Goal: Task Accomplishment & Management: Manage account settings

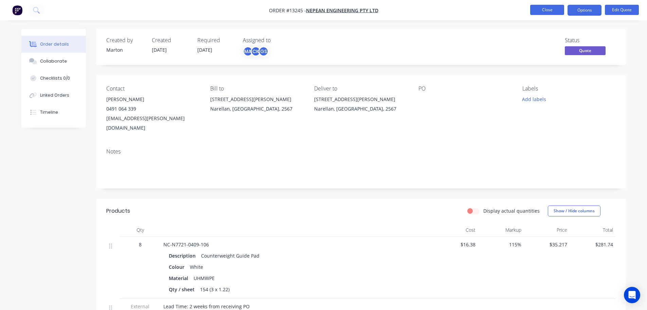
click at [545, 8] on button "Close" at bounding box center [547, 10] width 34 height 10
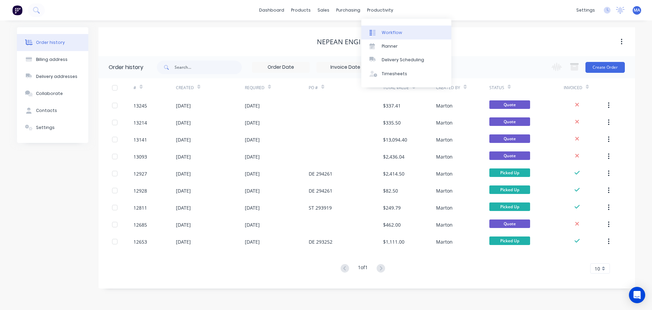
click at [382, 29] on link "Workflow" at bounding box center [407, 32] width 90 height 14
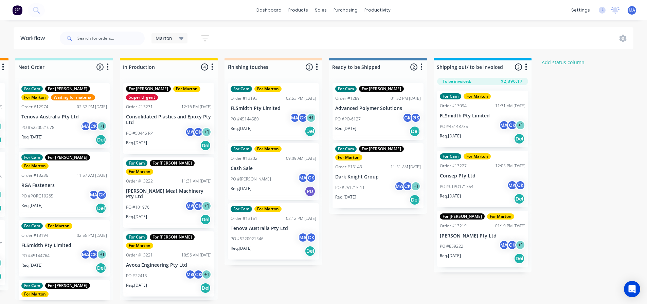
scroll to position [0, 211]
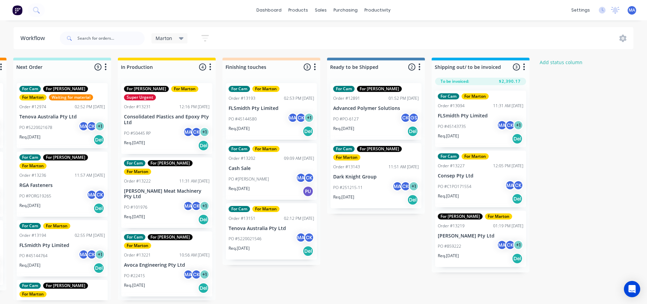
click at [467, 209] on div "For Cam For Marton Order #13094 11:31 AM 09/07/25 FLSmidth Pty Limited PO #4514…" at bounding box center [481, 179] width 98 height 188
click at [461, 203] on div "Req. [DATE] Del" at bounding box center [481, 199] width 86 height 12
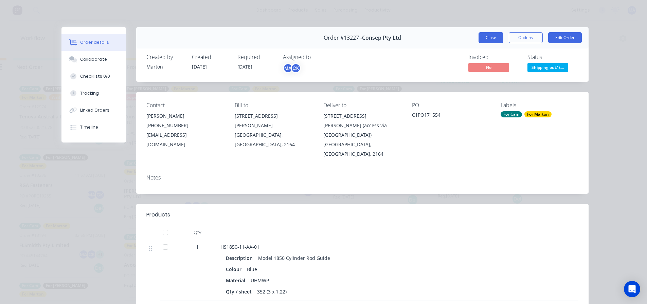
click at [492, 34] on button "Close" at bounding box center [491, 37] width 25 height 11
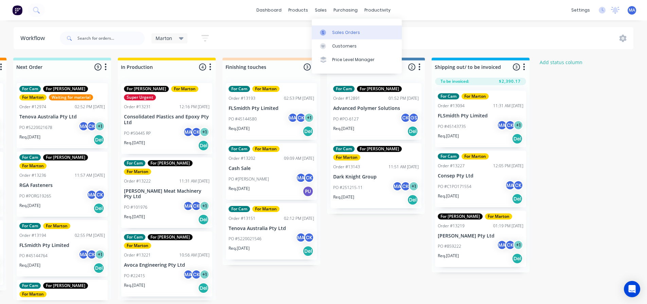
click at [336, 30] on div "Sales Orders" at bounding box center [346, 33] width 28 height 6
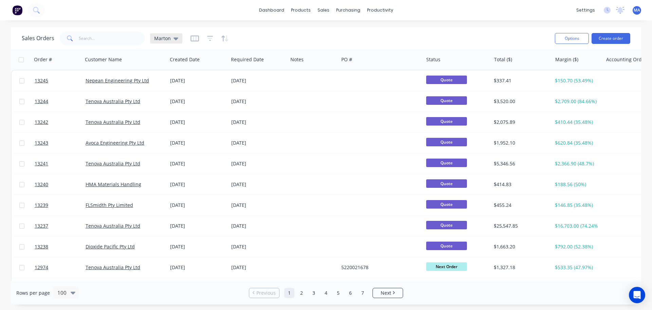
click at [166, 40] on span "Marton" at bounding box center [162, 38] width 17 height 7
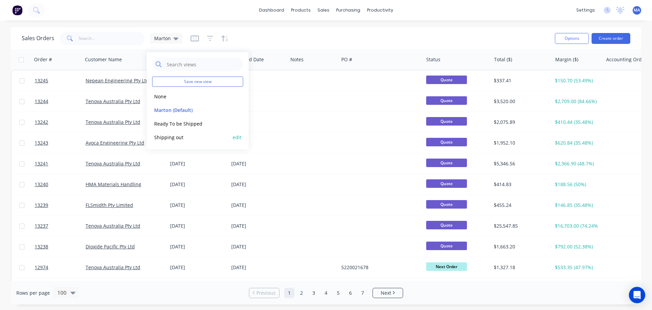
click at [173, 136] on button "Shipping out" at bounding box center [190, 137] width 77 height 8
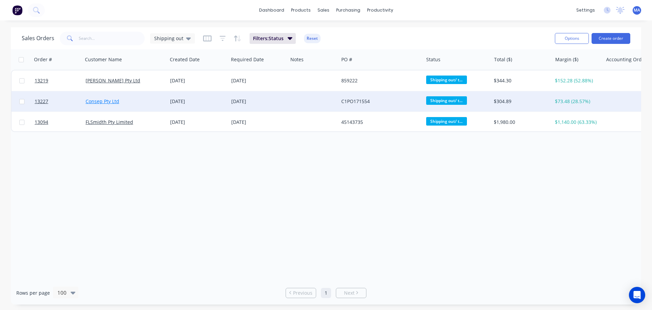
click at [102, 100] on link "Consep Pty Ltd" at bounding box center [103, 101] width 34 height 6
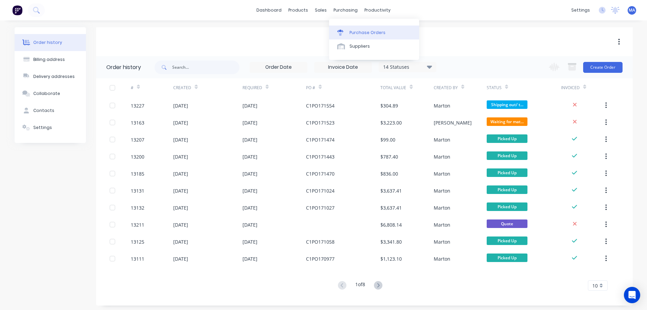
click at [356, 33] on div "Purchase Orders" at bounding box center [368, 33] width 36 height 6
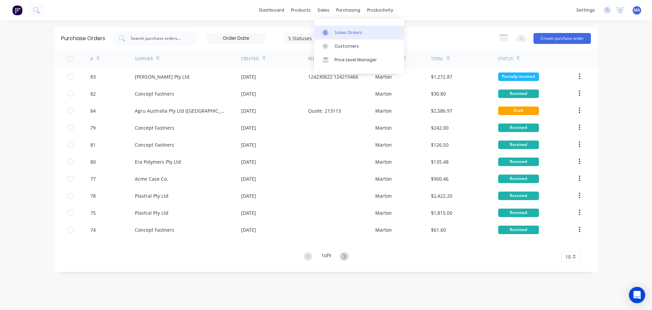
click at [335, 28] on link "Sales Orders" at bounding box center [359, 32] width 90 height 14
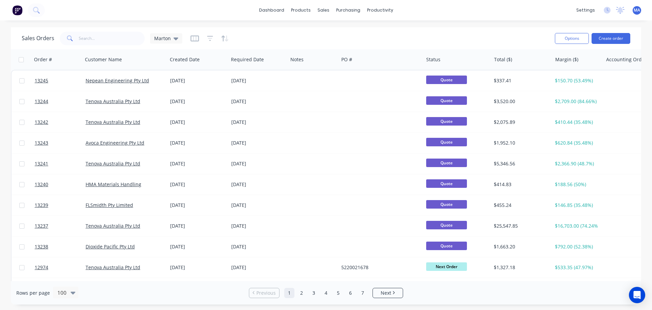
click at [168, 43] on div "Sales Orders Marton" at bounding box center [102, 39] width 161 height 14
click at [170, 39] on span "Marton" at bounding box center [162, 38] width 17 height 7
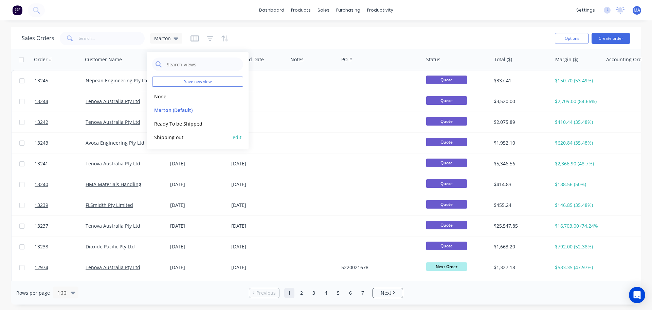
click at [173, 134] on button "Shipping out" at bounding box center [190, 137] width 77 height 8
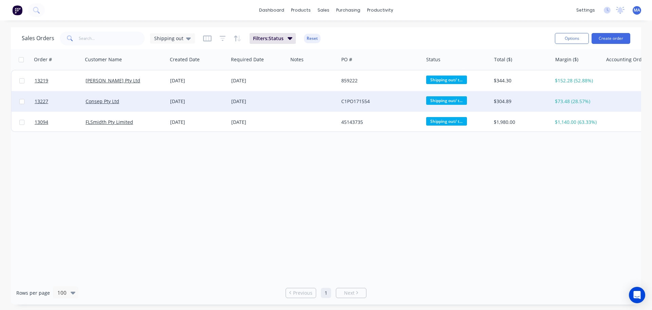
click at [148, 101] on div "Consep Pty Ltd" at bounding box center [123, 101] width 75 height 7
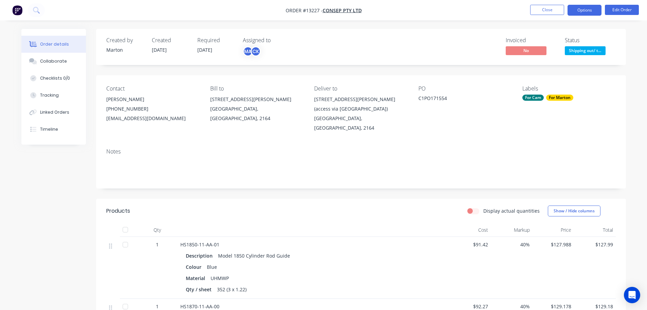
click at [581, 15] on button "Options" at bounding box center [585, 10] width 34 height 11
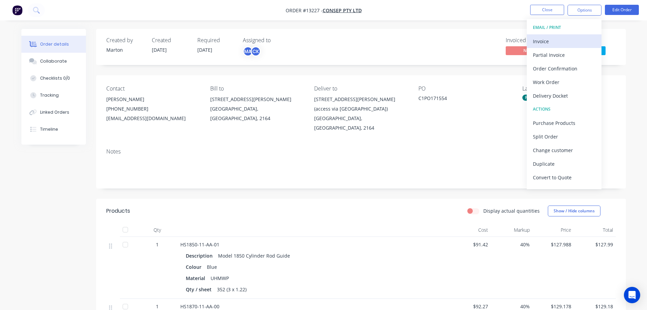
click at [568, 38] on div "Invoice" at bounding box center [564, 41] width 63 height 10
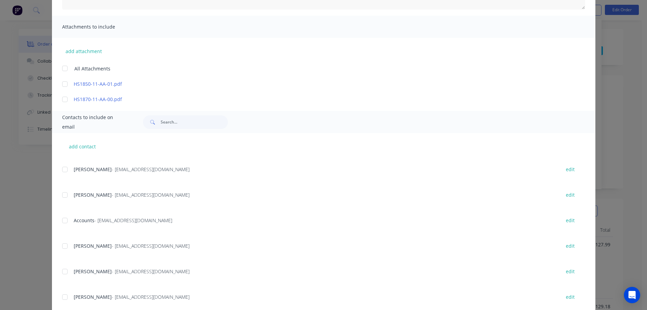
scroll to position [102, 0]
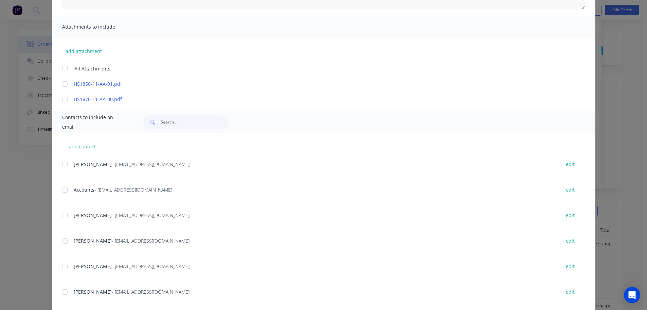
click at [68, 195] on div at bounding box center [65, 190] width 14 height 14
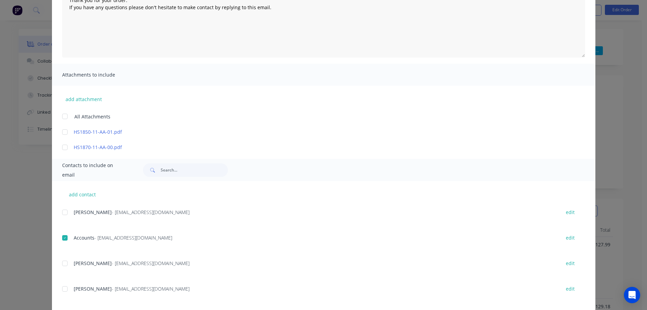
scroll to position [0, 0]
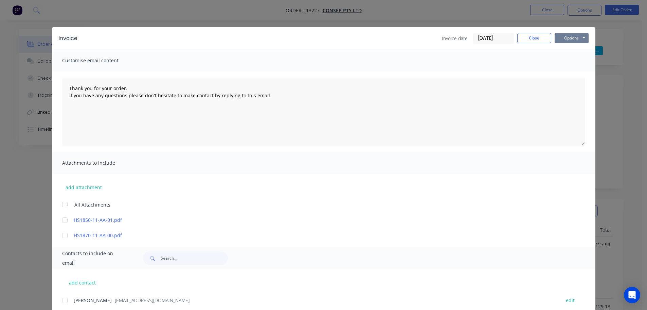
click at [566, 41] on button "Options" at bounding box center [572, 38] width 34 height 10
click at [569, 68] on button "Email" at bounding box center [576, 72] width 43 height 11
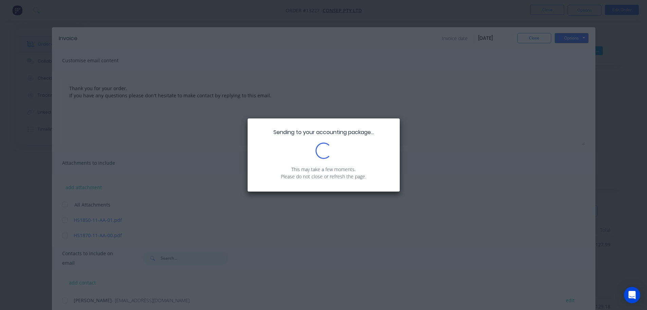
type textarea "Thank you for your order. If you have any questions please don't hesitate to ma…"
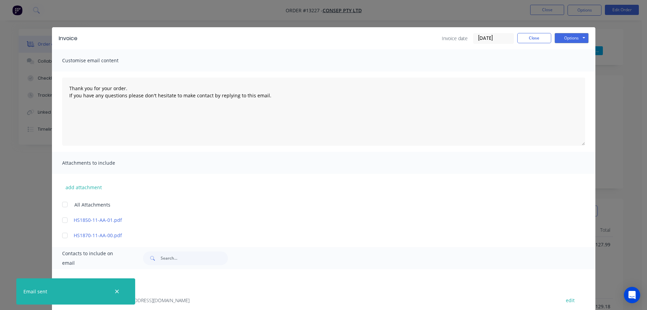
click at [530, 44] on div "Invoice Invoice date 18/08/25 Close Options Preview Print Email" at bounding box center [324, 38] width 544 height 22
drag, startPoint x: 541, startPoint y: 41, endPoint x: 553, endPoint y: 45, distance: 12.8
click at [541, 41] on button "Close" at bounding box center [534, 38] width 34 height 10
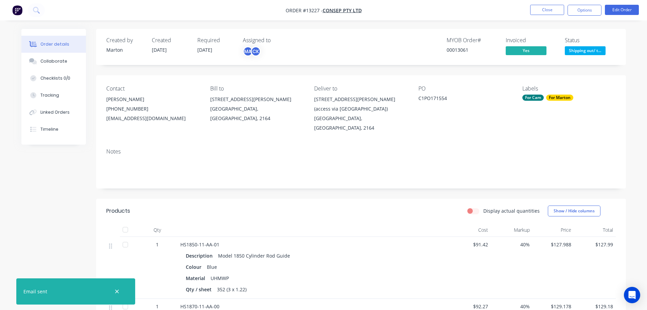
click at [589, 54] on span "Shipping out/ t..." at bounding box center [585, 50] width 41 height 8
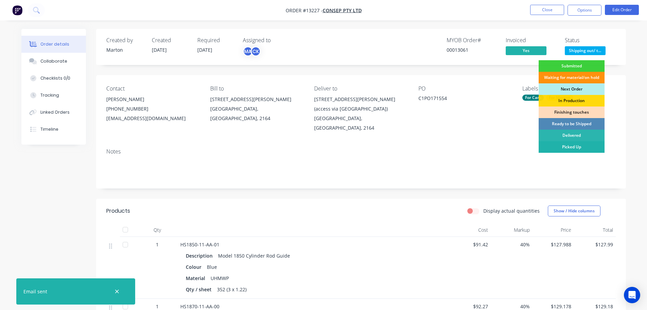
click at [571, 142] on div "Picked Up" at bounding box center [572, 147] width 66 height 12
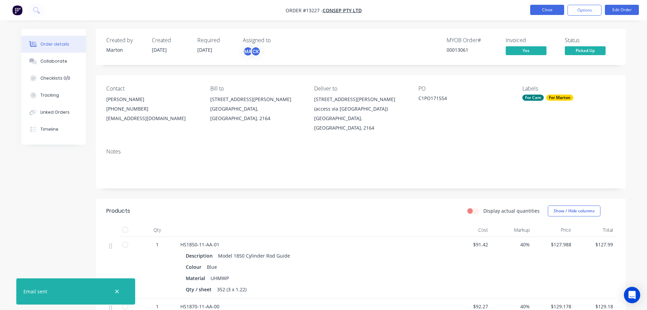
click at [545, 9] on button "Close" at bounding box center [547, 10] width 34 height 10
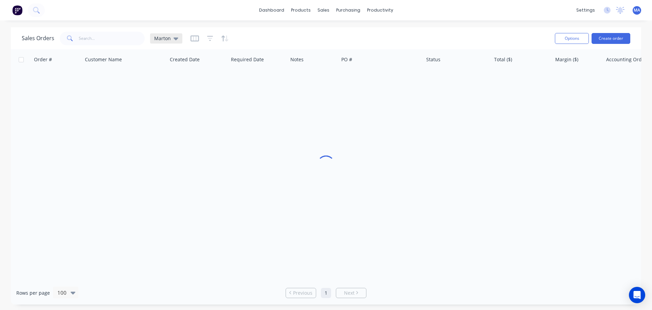
click at [170, 37] on div "Marton" at bounding box center [166, 38] width 24 height 6
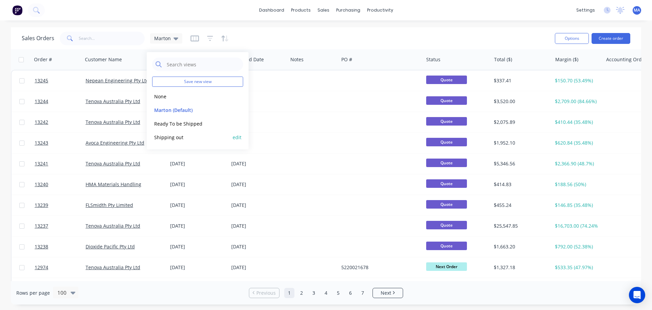
click at [163, 140] on button "Shipping out" at bounding box center [190, 137] width 77 height 8
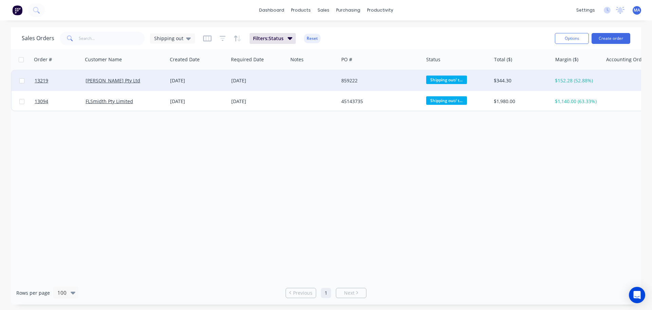
click at [144, 82] on div "[PERSON_NAME] Pty Ltd" at bounding box center [123, 80] width 75 height 7
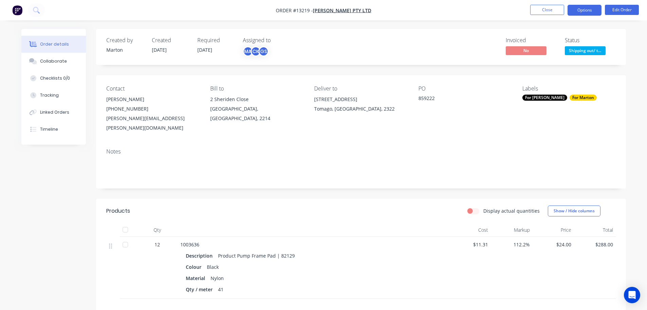
click at [593, 8] on button "Options" at bounding box center [585, 10] width 34 height 11
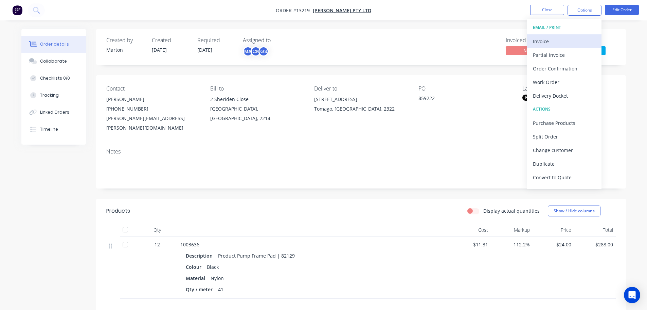
click at [543, 42] on div "Invoice" at bounding box center [564, 41] width 63 height 10
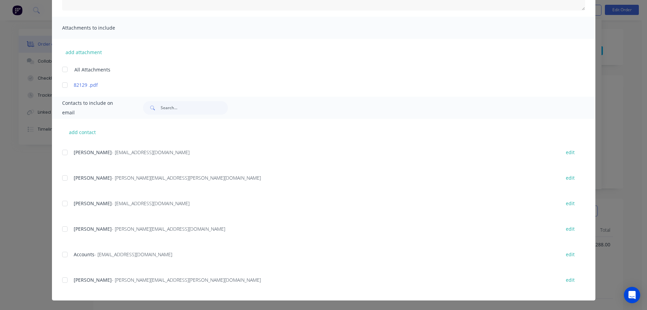
scroll to position [102, 0]
click at [62, 253] on div at bounding box center [65, 252] width 14 height 14
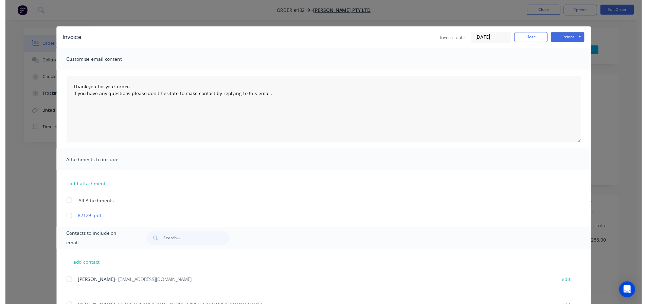
scroll to position [0, 0]
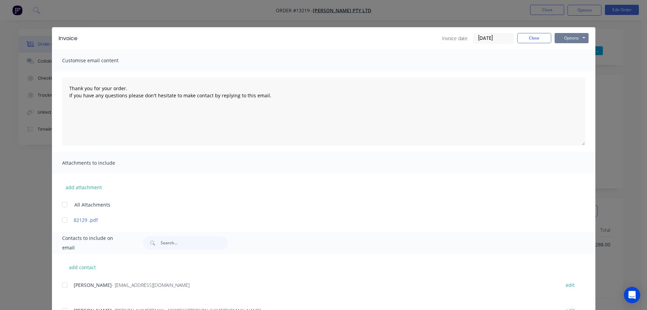
click at [578, 40] on button "Options" at bounding box center [572, 38] width 34 height 10
click at [574, 72] on button "Email" at bounding box center [576, 72] width 43 height 11
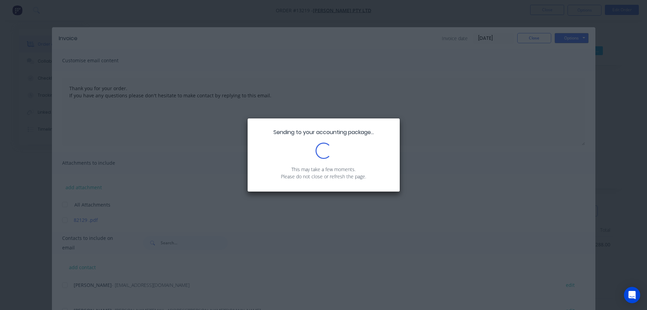
type textarea "Thank you for your order. If you have any questions please don't hesitate to ma…"
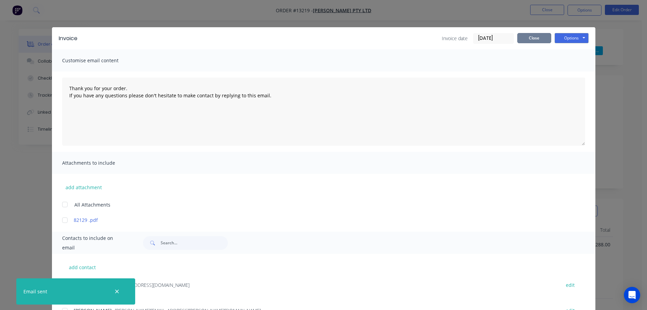
drag, startPoint x: 524, startPoint y: 41, endPoint x: 551, endPoint y: 40, distance: 26.9
click at [524, 40] on button "Close" at bounding box center [534, 38] width 34 height 10
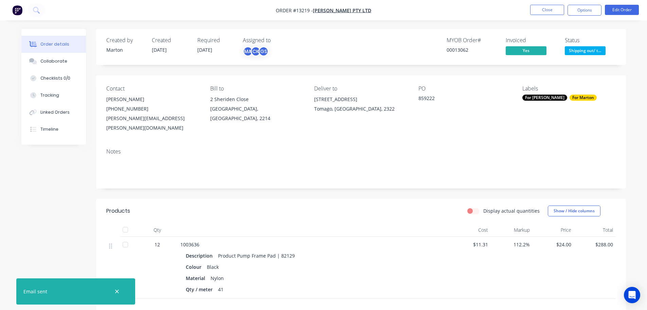
click at [580, 46] on div "Status Shipping out/ t..." at bounding box center [590, 47] width 51 height 20
drag, startPoint x: 580, startPoint y: 46, endPoint x: 579, endPoint y: 49, distance: 3.5
click at [580, 40] on div "Shipping out/ to be invoiced" at bounding box center [585, 33] width 57 height 13
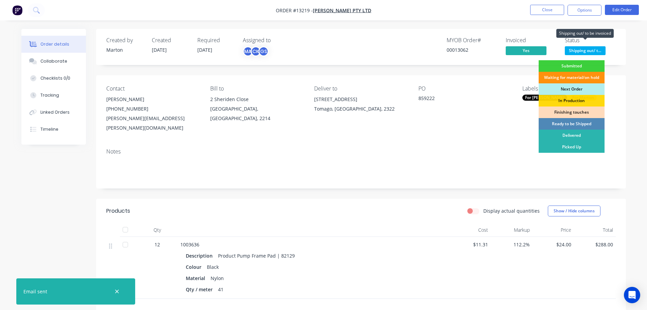
click at [579, 49] on span "Shipping out/ t..." at bounding box center [585, 50] width 41 height 8
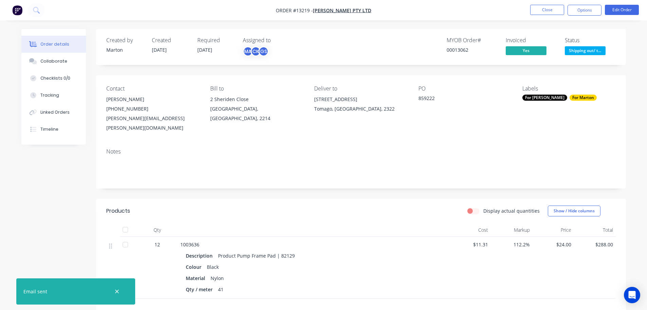
click at [585, 43] on div "Status" at bounding box center [590, 40] width 51 height 6
click at [584, 47] on span "Shipping out/ t..." at bounding box center [585, 50] width 41 height 8
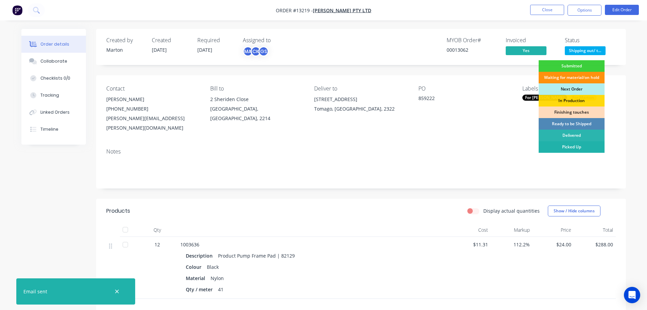
click at [565, 143] on div "Picked Up" at bounding box center [572, 147] width 66 height 12
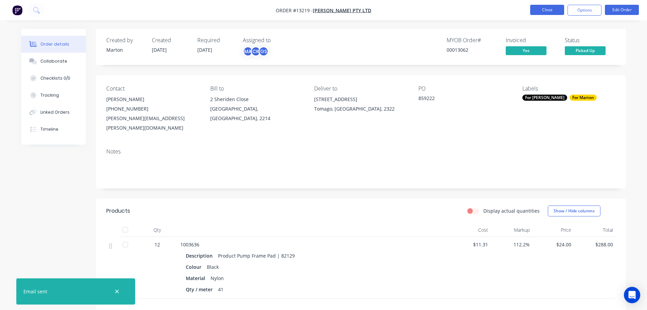
click at [552, 9] on button "Close" at bounding box center [547, 10] width 34 height 10
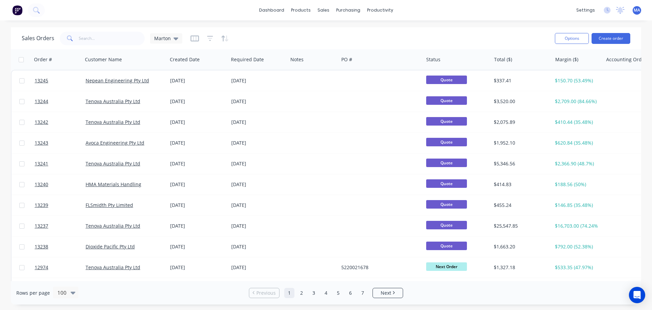
drag, startPoint x: 277, startPoint y: 43, endPoint x: 259, endPoint y: 45, distance: 18.1
click at [277, 43] on div "Sales Orders Marton" at bounding box center [286, 38] width 528 height 17
click at [286, 31] on div "Sales Orders Marton" at bounding box center [286, 38] width 528 height 17
click at [376, 28] on link "Workflow" at bounding box center [407, 32] width 90 height 14
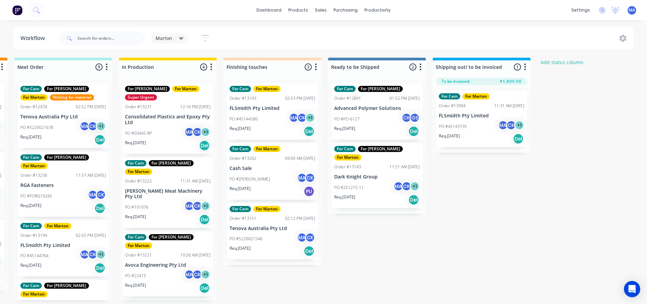
scroll to position [0, 217]
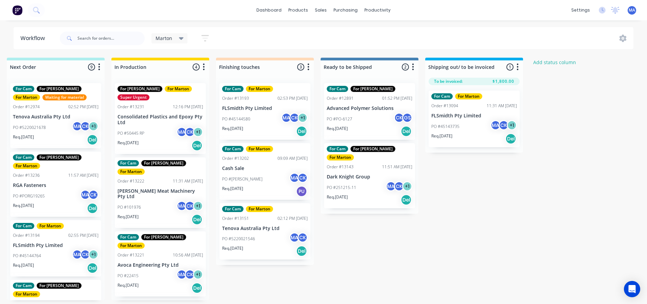
click at [268, 118] on div "PO #45144580 MA CK + 1" at bounding box center [265, 119] width 86 height 13
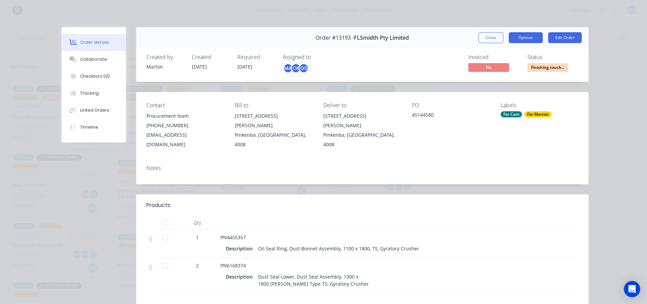
click at [525, 41] on button "Options" at bounding box center [526, 37] width 34 height 11
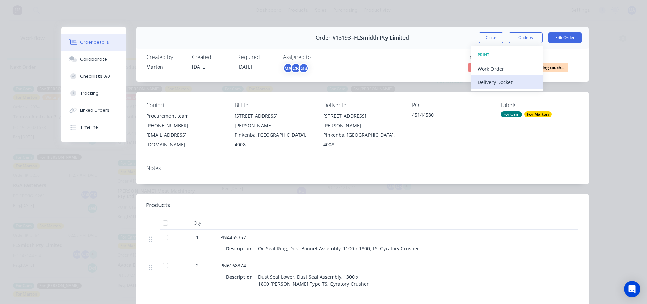
click at [504, 85] on div "Delivery Docket" at bounding box center [507, 82] width 59 height 10
click at [495, 99] on div "Custom" at bounding box center [507, 96] width 59 height 10
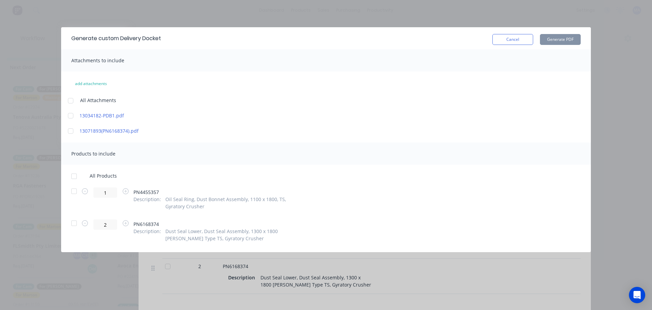
click at [72, 225] on div at bounding box center [74, 223] width 14 height 14
click at [558, 39] on button "Generate PDF" at bounding box center [560, 39] width 41 height 11
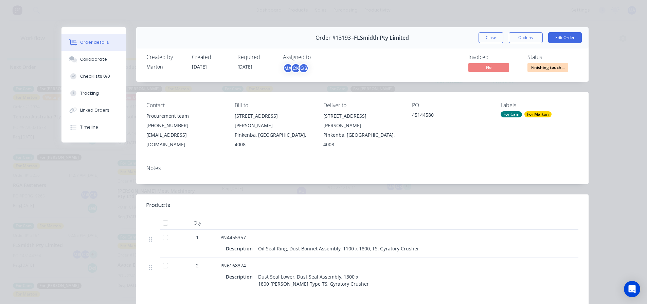
drag, startPoint x: 328, startPoint y: 93, endPoint x: 411, endPoint y: 73, distance: 85.5
click at [328, 93] on div "Contact Procurement team (07) 3121 2999 AU-ProcureAM@FLSMIDTH.COM Bill to 67 Ra…" at bounding box center [362, 126] width 453 height 68
click at [492, 35] on button "Close" at bounding box center [491, 37] width 25 height 11
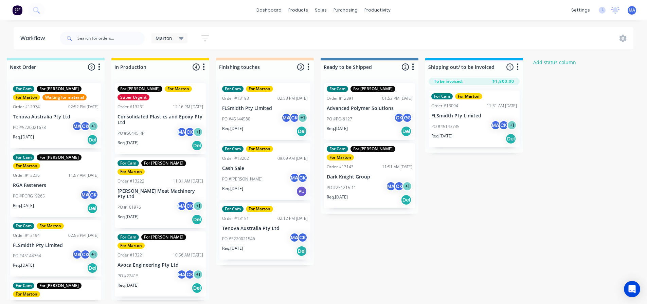
click at [260, 124] on div "PO #45144580 MA CK + 1" at bounding box center [265, 119] width 86 height 13
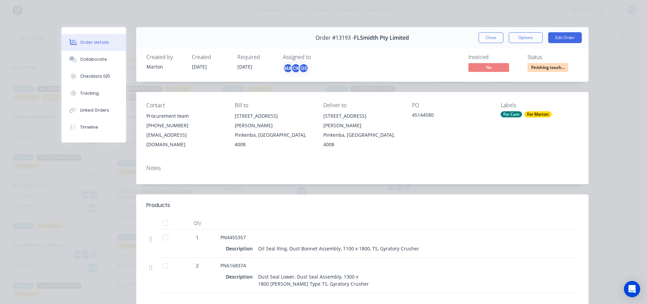
click at [163, 259] on div at bounding box center [166, 266] width 14 height 14
click at [483, 36] on button "Close" at bounding box center [491, 37] width 25 height 11
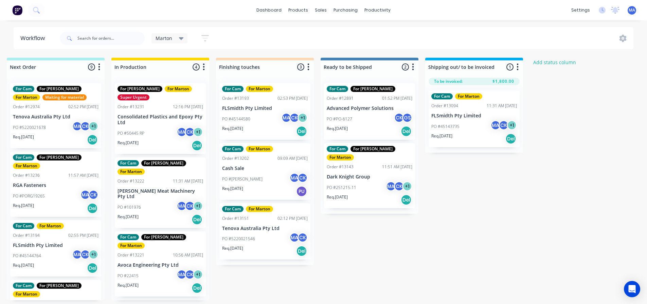
click at [260, 113] on div "PO #45144580 MA CK + 1" at bounding box center [265, 119] width 86 height 13
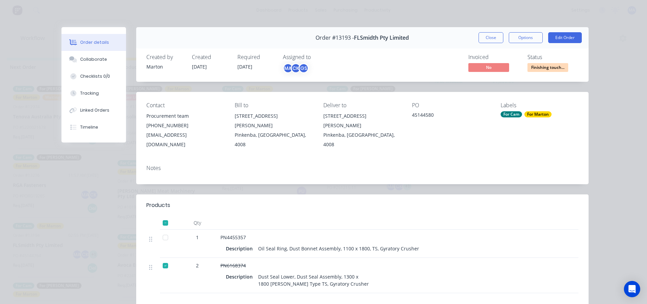
click at [498, 32] on div "Order #13193 - FLSmidth Pty Limited Close Options Edit Order" at bounding box center [362, 37] width 453 height 21
click at [545, 69] on span "Finishing touch..." at bounding box center [548, 67] width 41 height 8
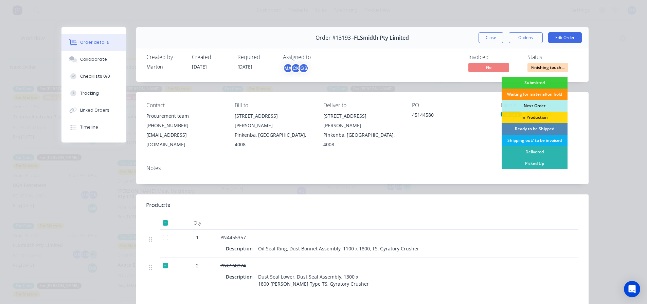
drag, startPoint x: 457, startPoint y: 139, endPoint x: 521, endPoint y: 113, distance: 69.7
click at [457, 139] on div "PO 45144580" at bounding box center [451, 125] width 78 height 47
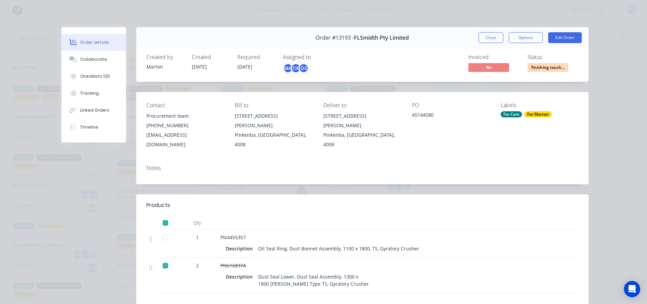
click at [522, 113] on div "For Cam For Marton" at bounding box center [540, 114] width 78 height 6
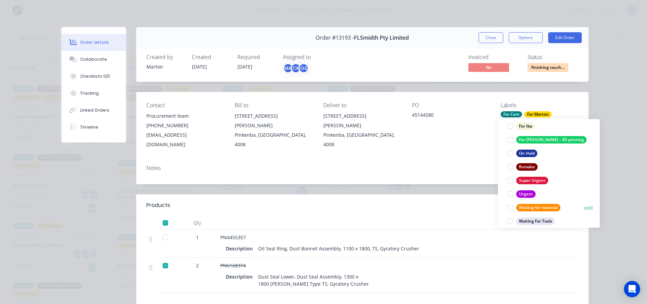
scroll to position [102, 0]
click at [513, 208] on div at bounding box center [511, 208] width 14 height 14
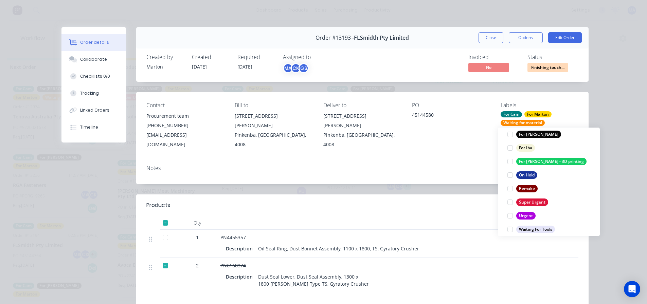
scroll to position [0, 0]
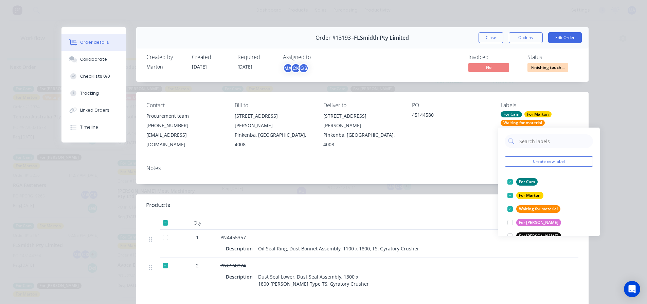
drag, startPoint x: 463, startPoint y: 158, endPoint x: 527, endPoint y: 94, distance: 90.3
click at [464, 165] on div "Notes" at bounding box center [362, 168] width 432 height 6
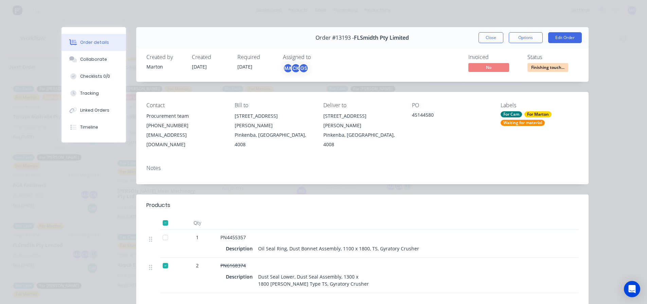
click at [537, 68] on span "Finishing touch..." at bounding box center [548, 67] width 41 height 8
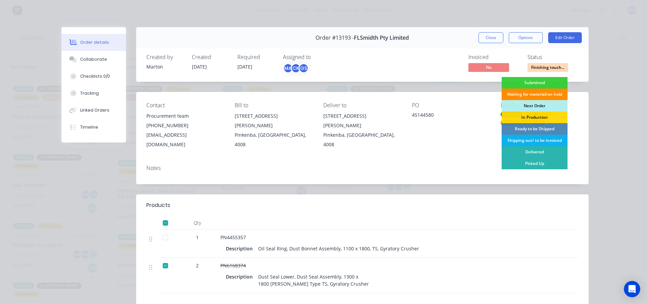
click at [527, 95] on div "Waiting for material/on hold" at bounding box center [535, 95] width 66 height 12
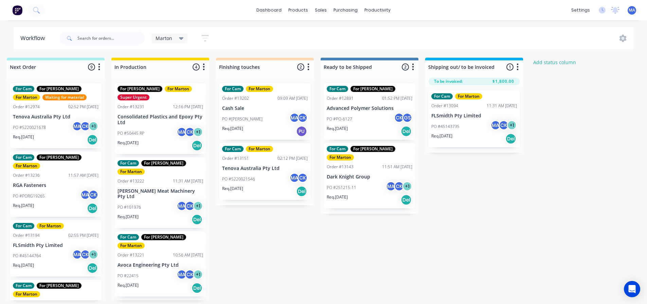
click at [262, 120] on div "PO #[PERSON_NAME] MA CK" at bounding box center [265, 119] width 86 height 13
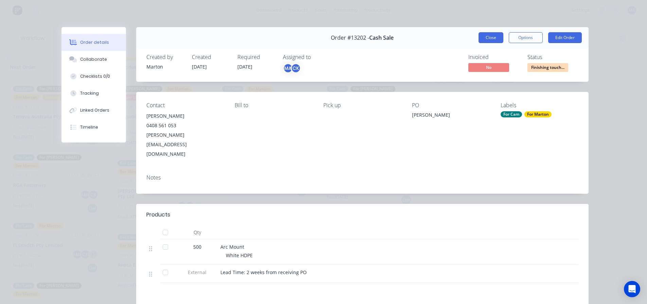
click at [489, 38] on button "Close" at bounding box center [491, 37] width 25 height 11
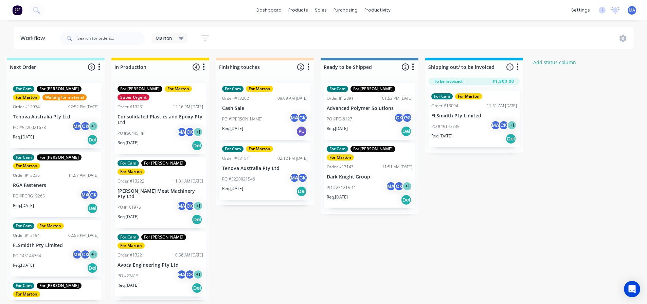
click at [260, 186] on div "Req. [DATE] Del" at bounding box center [265, 192] width 86 height 12
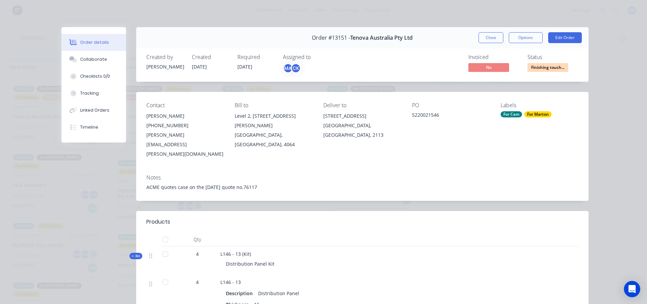
click at [501, 34] on div "Close Options Edit Order" at bounding box center [530, 37] width 103 height 11
drag, startPoint x: 473, startPoint y: 43, endPoint x: 476, endPoint y: 42, distance: 4.0
click at [475, 42] on div "Order #13151 - Tenova Australia Pty Ltd Close Options Edit Order" at bounding box center [362, 37] width 453 height 21
click at [483, 39] on button "Close" at bounding box center [491, 37] width 25 height 11
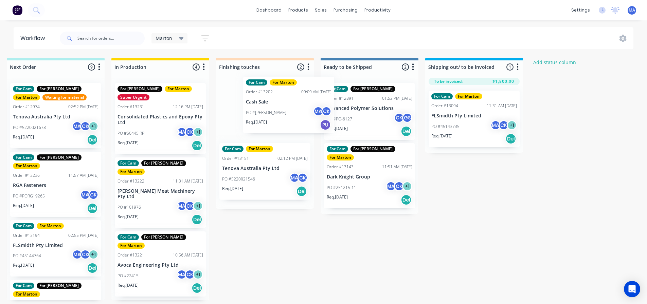
drag, startPoint x: 288, startPoint y: 117, endPoint x: 351, endPoint y: 109, distance: 63.0
click at [352, 109] on div "Submitted 3 Status colour #32CD32 hex #32CD32 Save Cancel Summaries Total order…" at bounding box center [246, 179] width 936 height 243
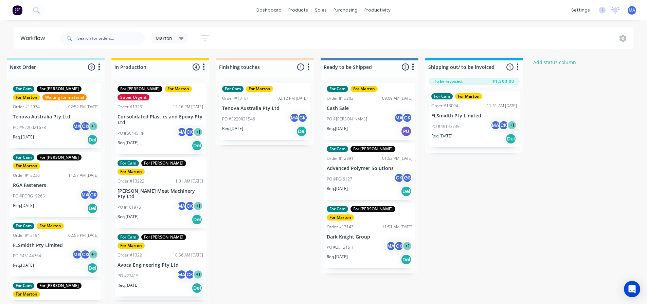
click at [269, 123] on div "PO #5220021546 MA CK" at bounding box center [265, 119] width 86 height 13
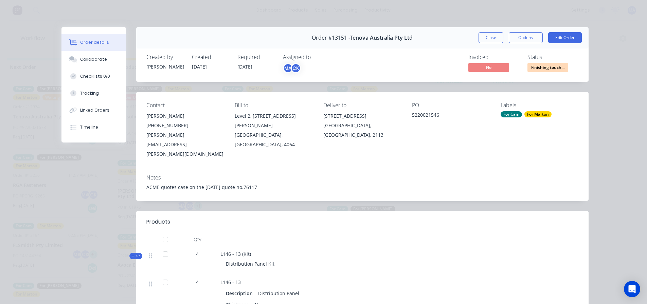
click at [134, 254] on span "Kit" at bounding box center [135, 256] width 9 height 5
click at [131, 283] on icon at bounding box center [132, 284] width 3 height 3
click at [133, 282] on span "Kit" at bounding box center [135, 284] width 9 height 5
click at [495, 39] on button "Close" at bounding box center [491, 37] width 25 height 11
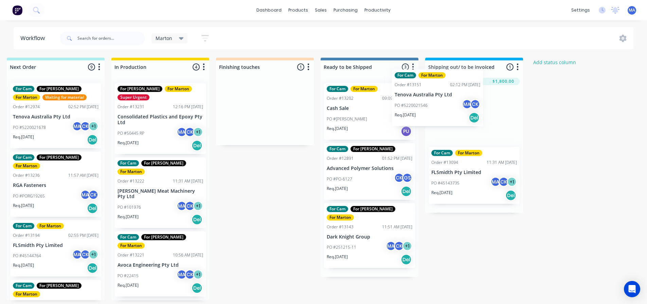
drag, startPoint x: 262, startPoint y: 118, endPoint x: 444, endPoint y: 104, distance: 182.6
click at [444, 104] on div "Submitted 3 Status colour #32CD32 hex #32CD32 Save Cancel Summaries Total order…" at bounding box center [246, 179] width 936 height 243
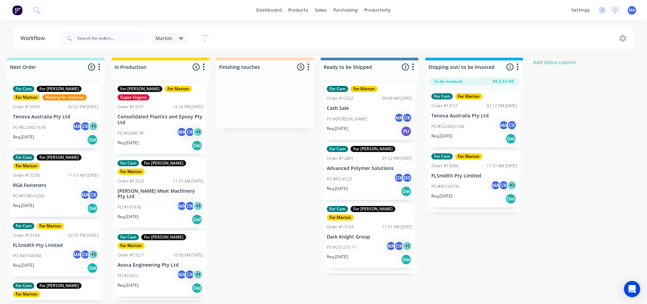
click at [473, 122] on div "PO #5220021546 MA CK" at bounding box center [475, 126] width 86 height 13
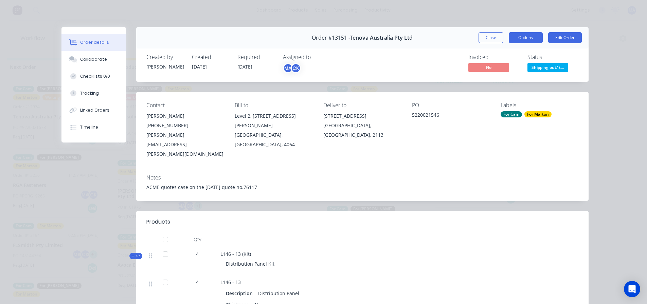
click at [530, 37] on button "Options" at bounding box center [526, 37] width 34 height 11
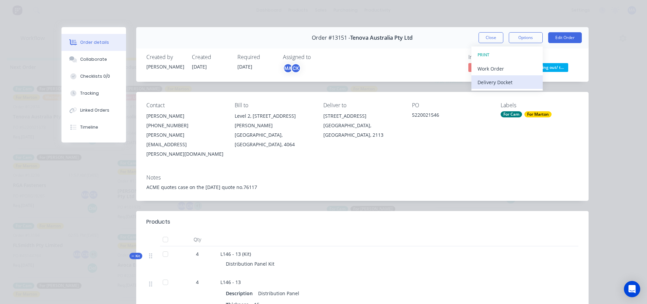
click at [488, 80] on div "Delivery Docket" at bounding box center [507, 82] width 59 height 10
click at [490, 84] on div "Standard" at bounding box center [507, 82] width 59 height 10
click at [486, 83] on div "Delivery Docket" at bounding box center [507, 82] width 59 height 10
click at [487, 86] on div "Standard" at bounding box center [507, 82] width 59 height 10
click at [493, 41] on button "Close" at bounding box center [491, 37] width 25 height 11
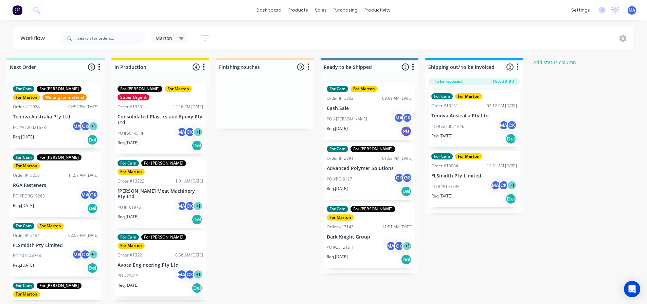
scroll to position [1, 217]
click at [160, 125] on div "For Gary For Marton Super Urgent Order #13231 12:16 PM 13/08/25 Consolidated Pl…" at bounding box center [160, 118] width 91 height 71
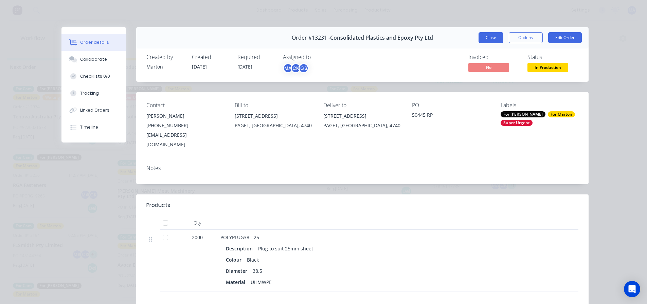
click at [485, 37] on button "Close" at bounding box center [491, 37] width 25 height 11
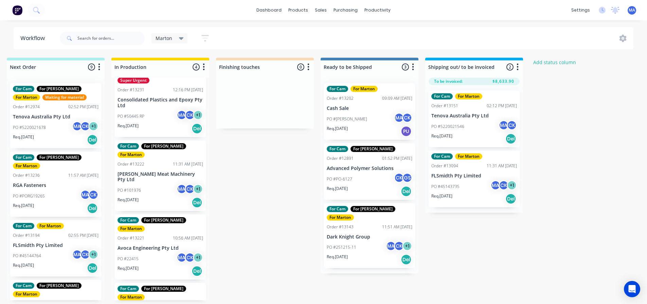
scroll to position [34, 0]
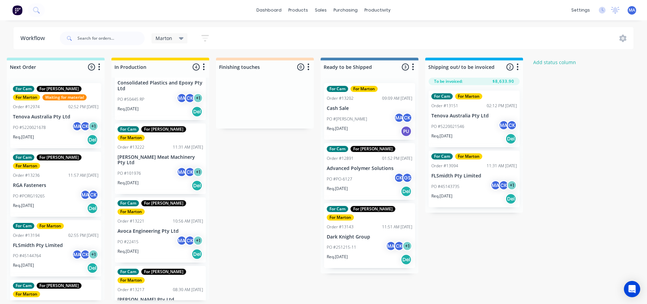
click at [163, 155] on p "[PERSON_NAME] Meat Machinery Pty Ltd" at bounding box center [161, 161] width 86 height 12
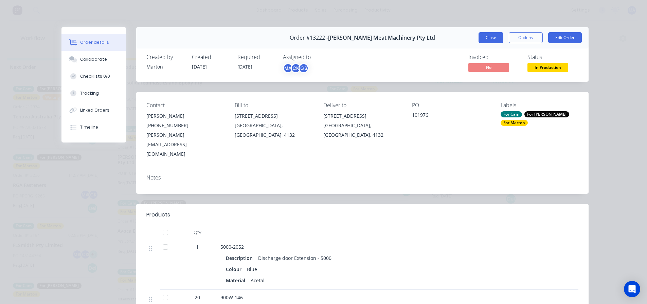
click at [486, 39] on button "Close" at bounding box center [491, 37] width 25 height 11
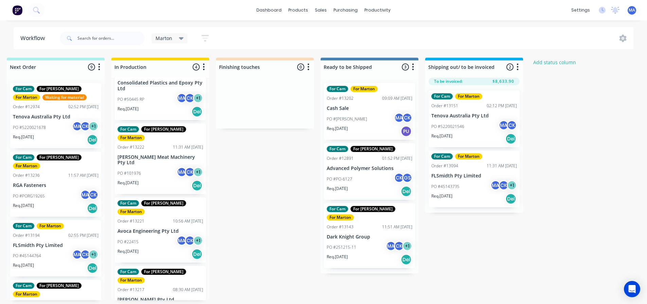
click at [163, 229] on p "Avoca Engineering Pty Ltd" at bounding box center [161, 232] width 86 height 6
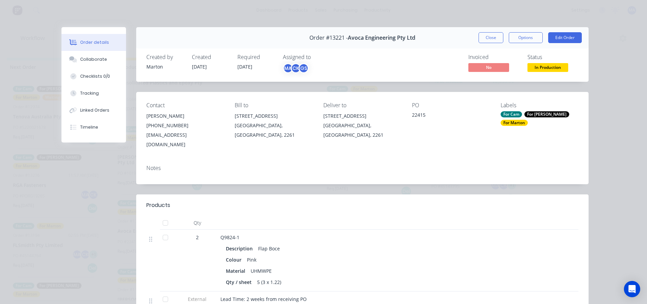
click at [483, 40] on button "Close" at bounding box center [491, 37] width 25 height 11
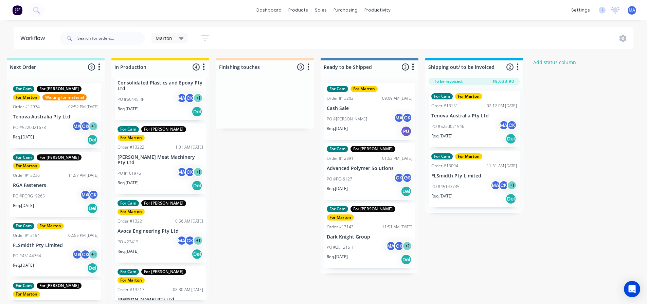
click at [140, 297] on p "[PERSON_NAME] Pty Ltd" at bounding box center [161, 300] width 86 height 6
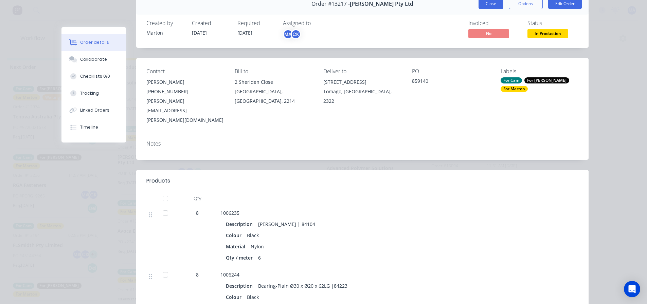
click at [493, 6] on button "Close" at bounding box center [491, 3] width 25 height 11
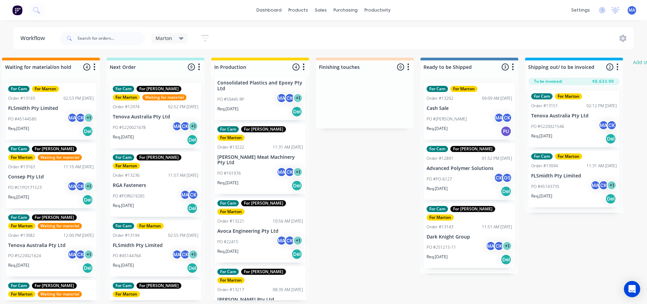
scroll to position [1, 116]
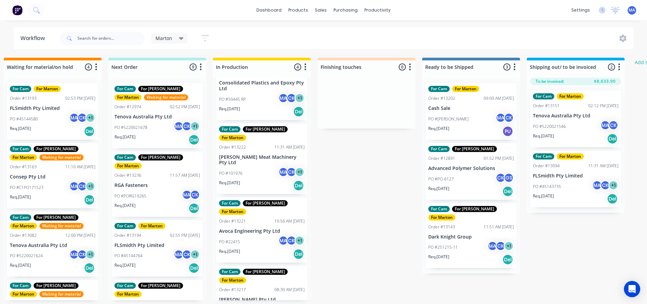
click at [152, 128] on div "PO #5220021678 MA CK + 1" at bounding box center [158, 127] width 86 height 13
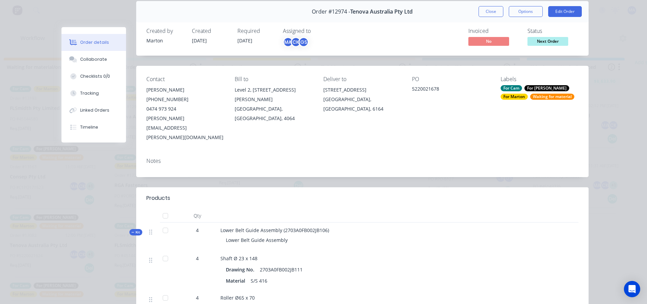
scroll to position [102, 0]
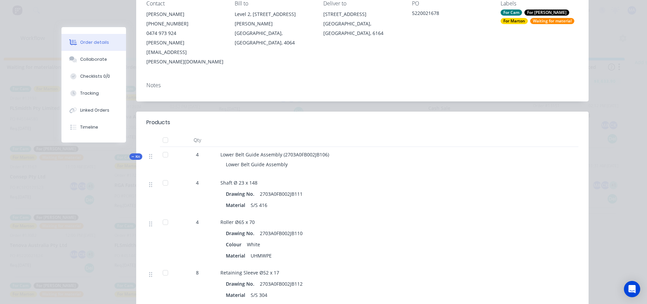
click at [136, 154] on span "Kit" at bounding box center [135, 156] width 9 height 5
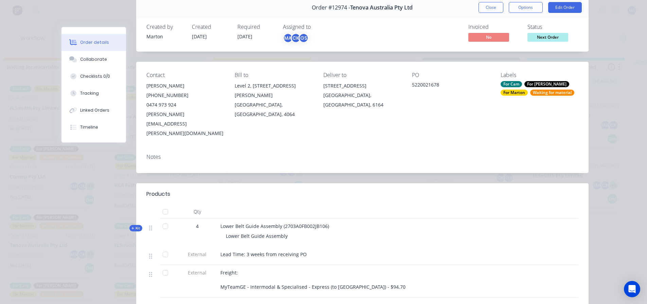
scroll to position [0, 0]
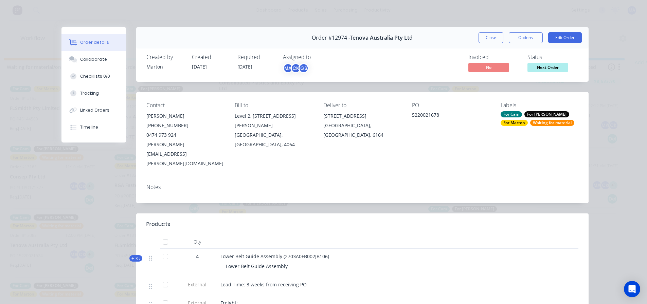
click at [530, 122] on div "Waiting for material" at bounding box center [552, 123] width 44 height 6
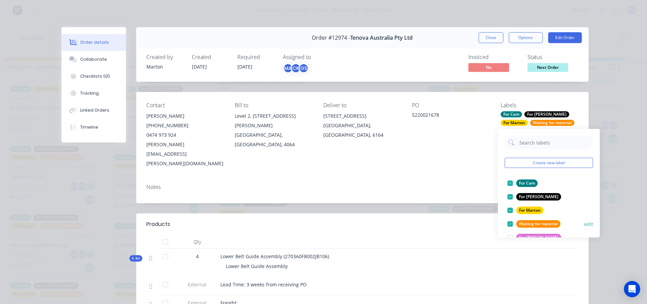
click at [510, 221] on div at bounding box center [511, 224] width 14 height 14
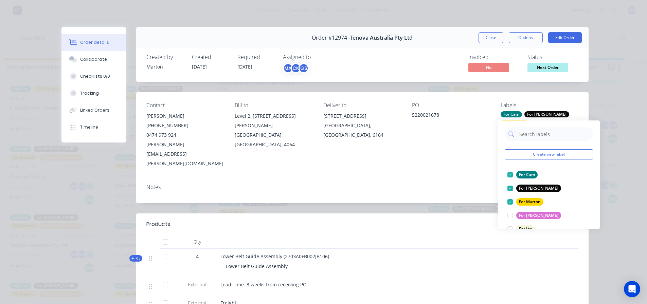
click at [491, 179] on div "Notes" at bounding box center [362, 191] width 453 height 25
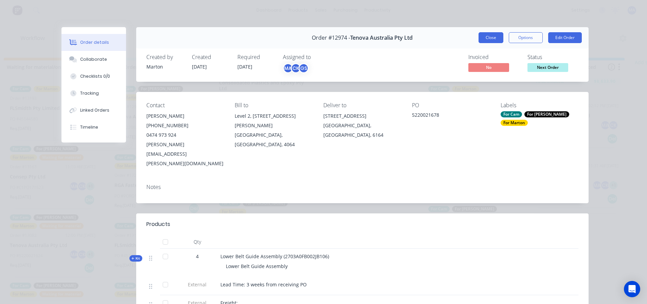
click at [494, 37] on button "Close" at bounding box center [491, 37] width 25 height 11
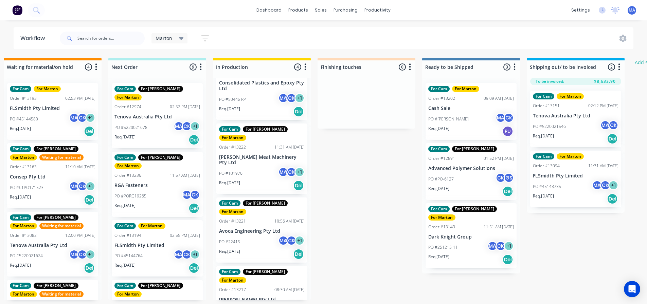
click at [146, 193] on p "PO #PORG19265" at bounding box center [131, 196] width 32 height 6
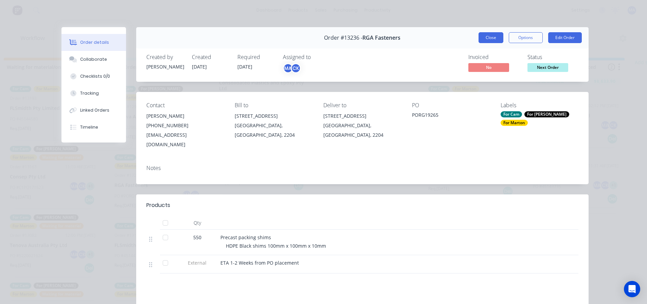
click at [487, 38] on button "Close" at bounding box center [491, 37] width 25 height 11
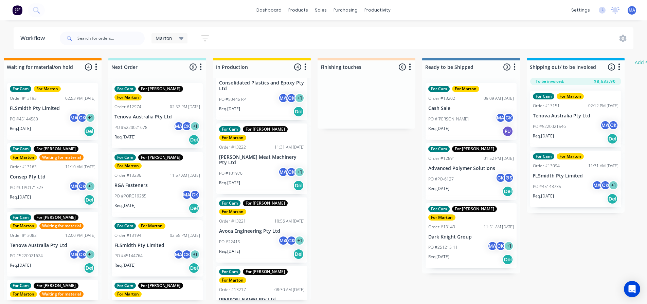
scroll to position [1, 115]
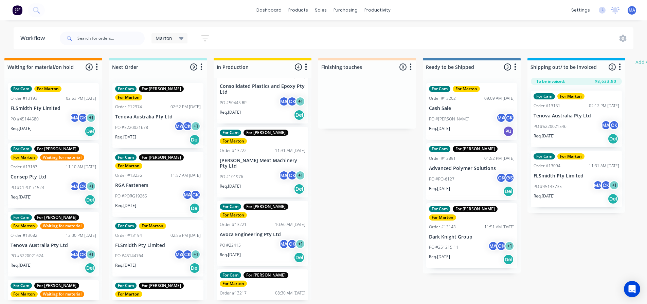
drag, startPoint x: 150, startPoint y: 179, endPoint x: 245, endPoint y: 112, distance: 116.2
click at [245, 112] on div "Submitted 3 Status colour #32CD32 hex #32CD32 Save Cancel Summaries Total order…" at bounding box center [348, 179] width 936 height 243
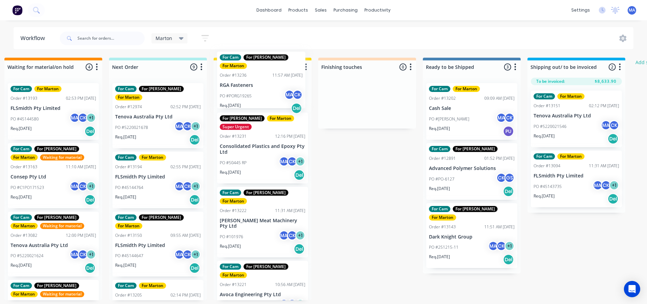
scroll to position [30, 0]
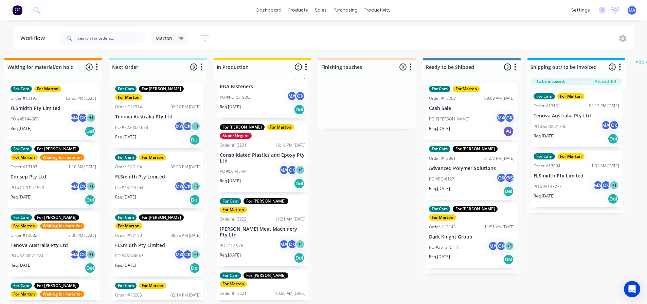
click at [153, 181] on div "PO #45144764 MA CK + 1" at bounding box center [158, 187] width 86 height 13
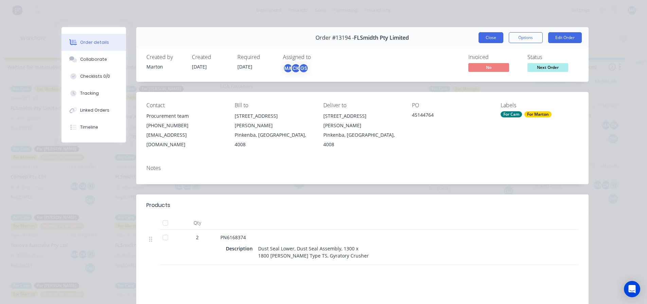
click at [492, 39] on button "Close" at bounding box center [491, 37] width 25 height 11
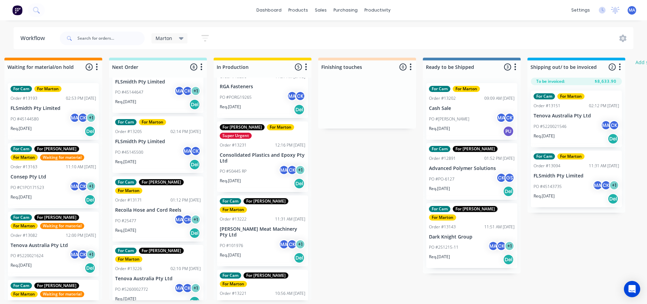
scroll to position [170, 0]
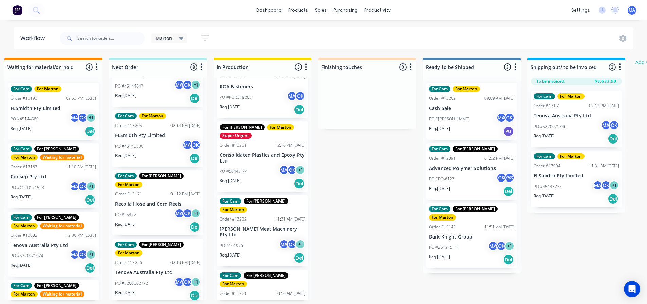
click at [162, 209] on div "PO #25477 MA CK + 1" at bounding box center [158, 215] width 86 height 13
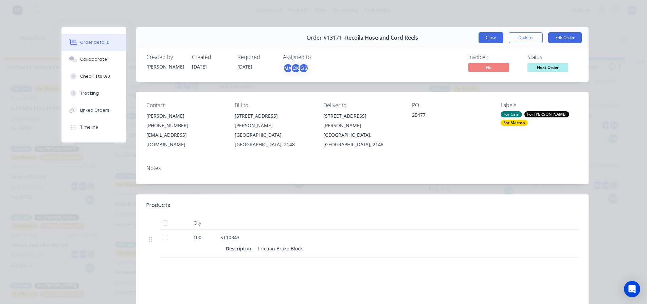
click at [488, 39] on button "Close" at bounding box center [491, 37] width 25 height 11
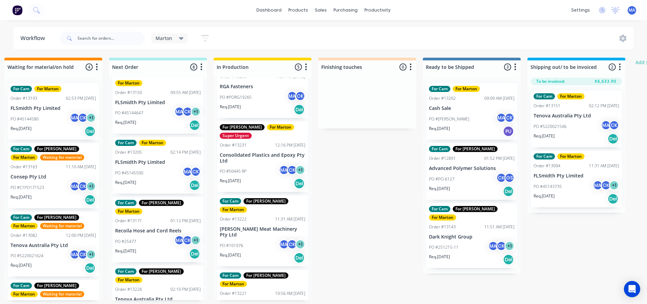
scroll to position [102, 0]
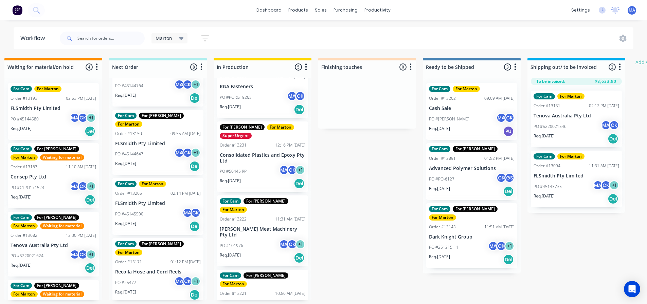
click at [162, 208] on div "PO #45145500 MA CK" at bounding box center [158, 214] width 86 height 13
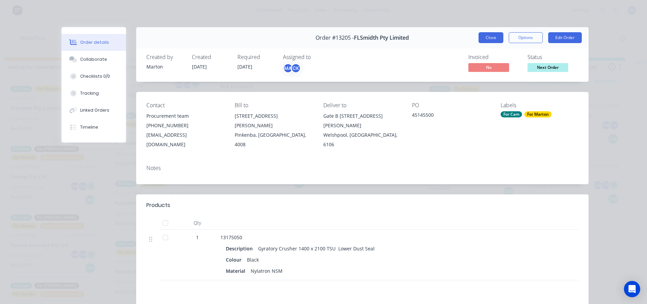
click at [486, 39] on button "Close" at bounding box center [491, 37] width 25 height 11
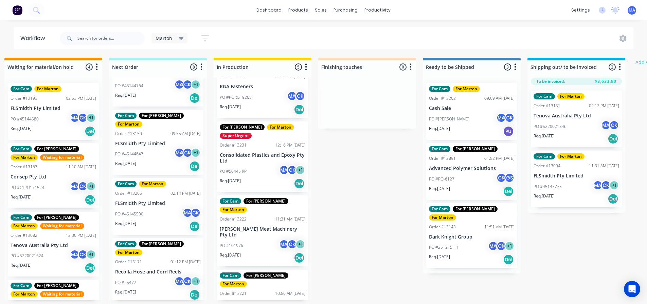
click at [148, 148] on div "PO #45144647 MA CK + 1" at bounding box center [158, 154] width 86 height 13
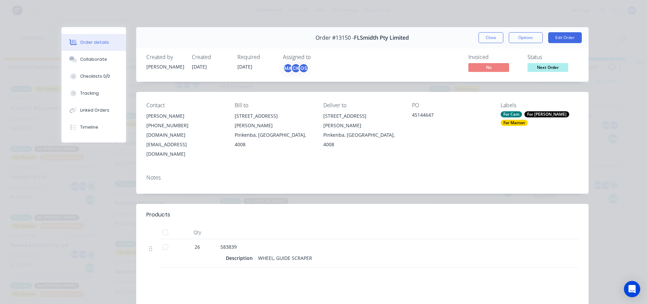
click at [483, 36] on button "Close" at bounding box center [491, 37] width 25 height 11
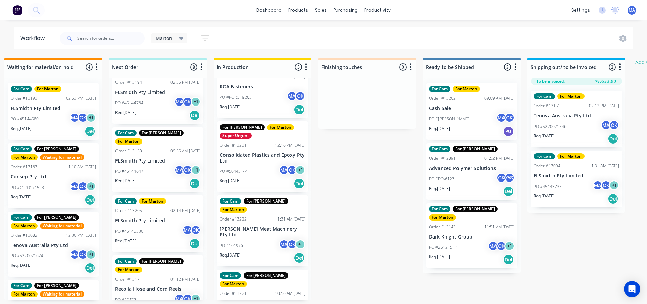
scroll to position [68, 0]
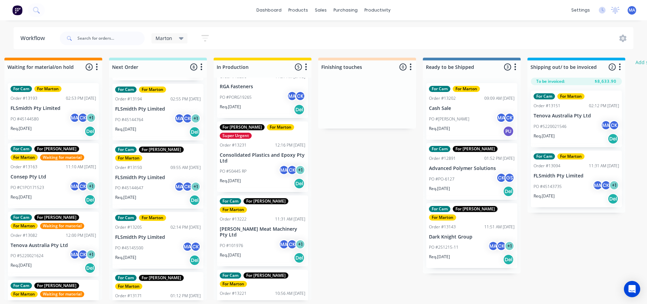
click at [159, 126] on div "Req. 21/08/25 Del" at bounding box center [158, 132] width 86 height 12
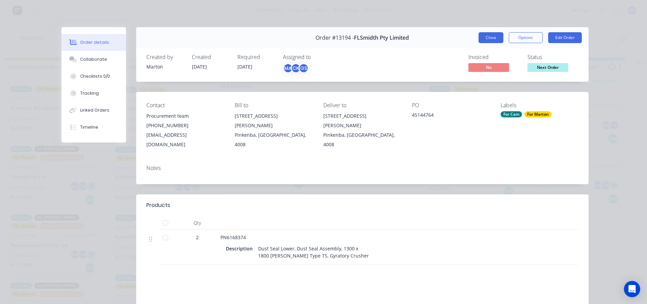
click at [490, 38] on button "Close" at bounding box center [491, 37] width 25 height 11
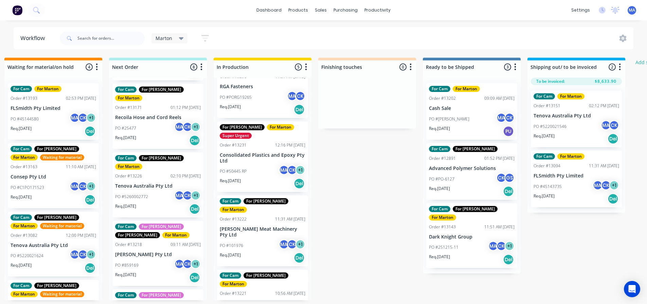
scroll to position [272, 0]
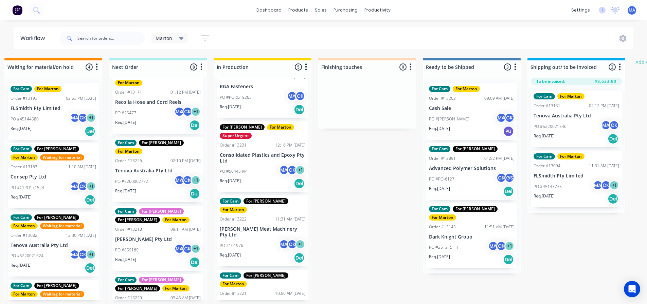
click at [164, 244] on div "PO #859169 MA CK + 1" at bounding box center [158, 250] width 86 height 13
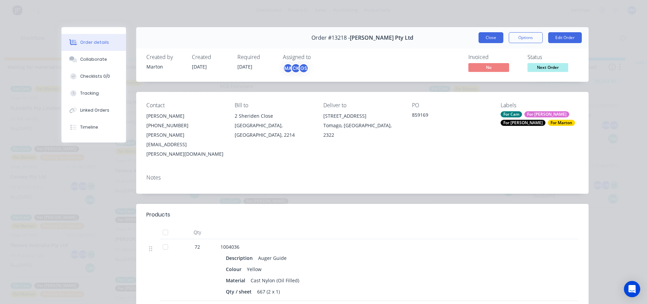
click at [485, 38] on button "Close" at bounding box center [491, 37] width 25 height 11
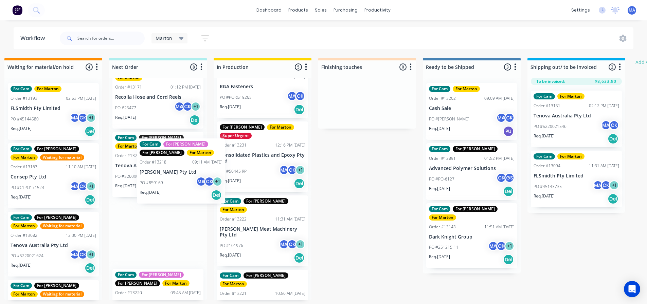
scroll to position [0, 115]
drag, startPoint x: 161, startPoint y: 213, endPoint x: 237, endPoint y: 135, distance: 109.3
click at [243, 129] on div "Submitted 3 Status colour #32CD32 hex #32CD32 Save Cancel Summaries Total order…" at bounding box center [348, 179] width 936 height 243
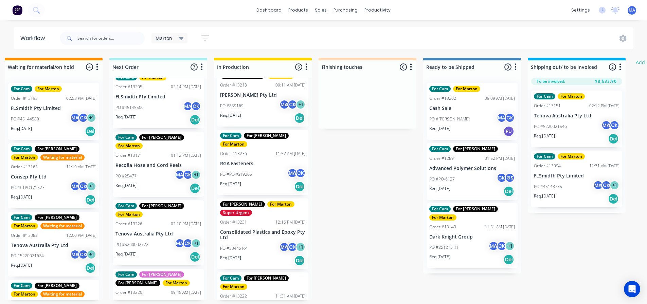
scroll to position [1, 114]
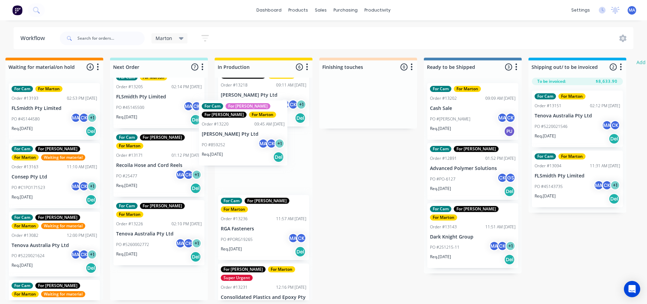
drag, startPoint x: 146, startPoint y: 286, endPoint x: 234, endPoint y: 149, distance: 162.4
click at [234, 149] on div "Submitted 3 Status colour #32CD32 hex #32CD32 Save Cancel Summaries Total order…" at bounding box center [349, 179] width 936 height 243
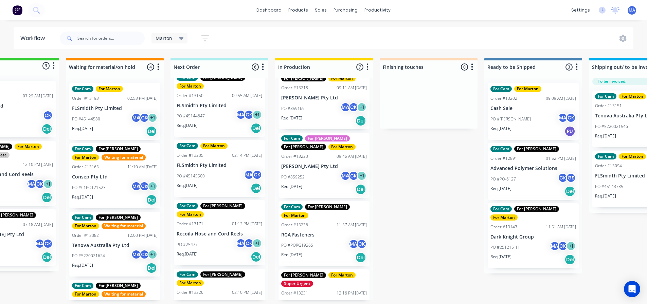
scroll to position [1, 7]
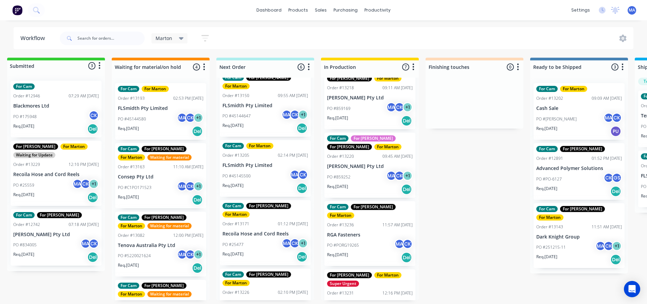
click at [155, 124] on div "PO #45144580 MA CK + 1" at bounding box center [161, 119] width 86 height 13
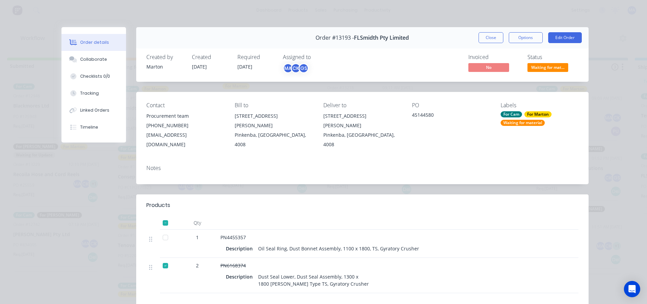
click at [489, 36] on button "Close" at bounding box center [491, 37] width 25 height 11
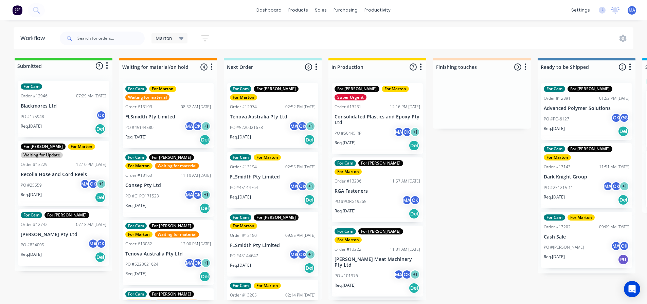
click at [165, 198] on div "PO #C1PO171523 MA CK + 1" at bounding box center [168, 196] width 86 height 13
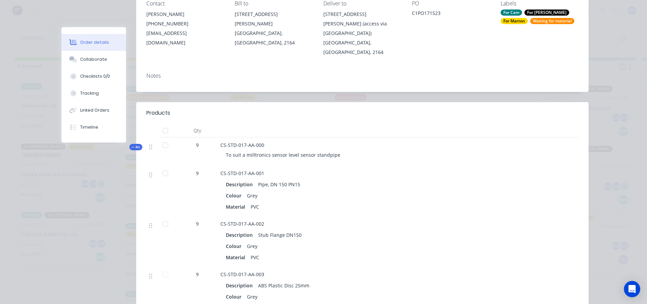
click at [137, 145] on span "Kit" at bounding box center [135, 147] width 9 height 5
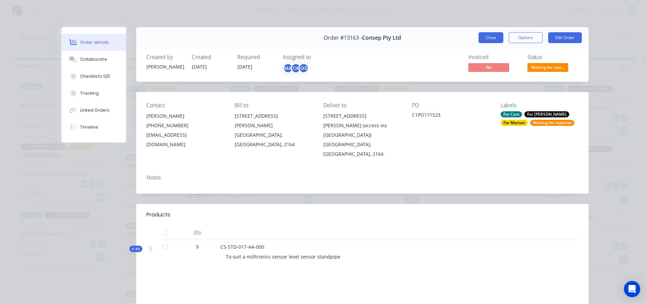
click at [489, 36] on button "Close" at bounding box center [491, 37] width 25 height 11
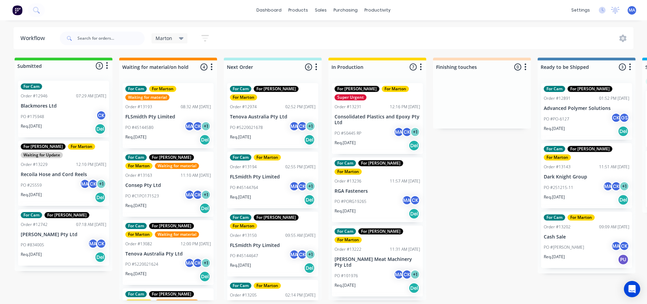
click at [163, 250] on div "For Cam For [PERSON_NAME] For [PERSON_NAME] Waiting for material Order #13082 1…" at bounding box center [168, 253] width 91 height 65
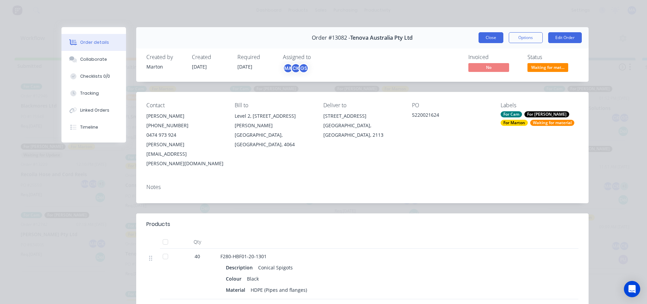
click at [482, 38] on button "Close" at bounding box center [491, 37] width 25 height 11
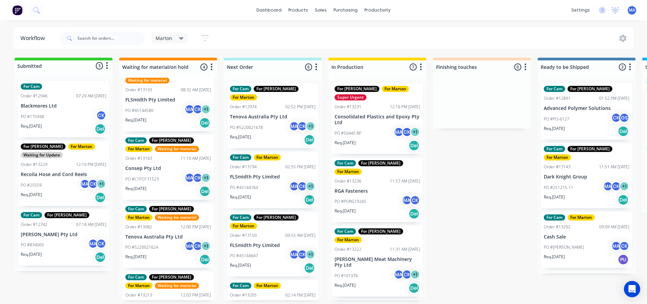
scroll to position [54, 0]
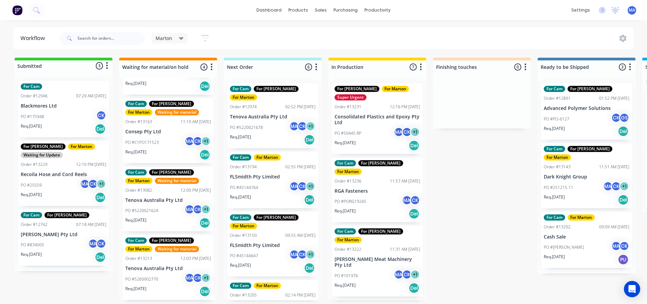
click at [166, 256] on div "Order #13213 12:03 PM [DATE]" at bounding box center [168, 259] width 86 height 6
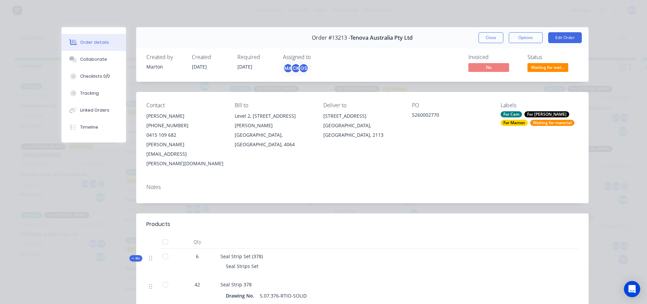
click at [136, 256] on span "Kit" at bounding box center [135, 258] width 9 height 5
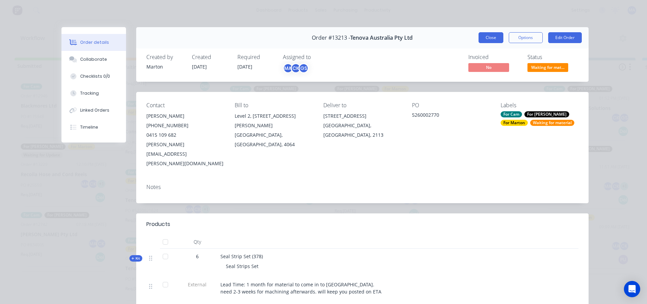
click at [486, 36] on button "Close" at bounding box center [491, 37] width 25 height 11
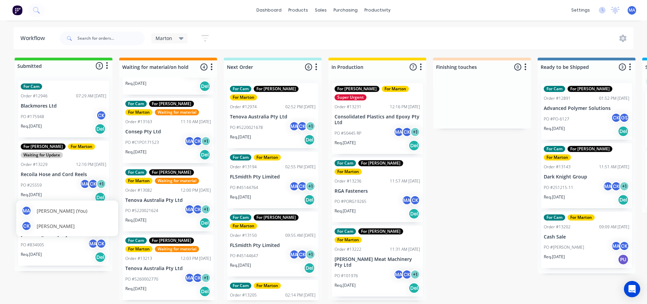
click at [73, 232] on div "MA [PERSON_NAME] (You) [PERSON_NAME] [PERSON_NAME]" at bounding box center [67, 219] width 102 height 36
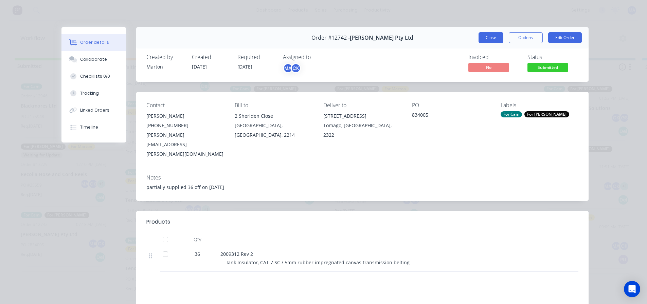
click at [485, 38] on button "Close" at bounding box center [491, 37] width 25 height 11
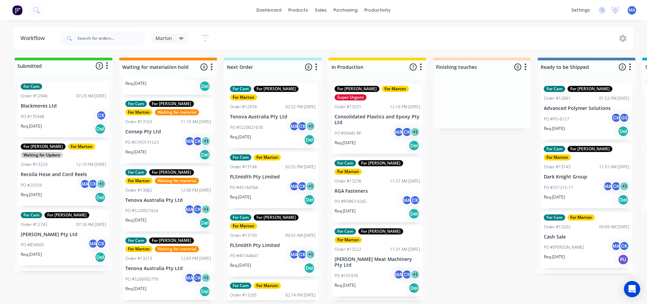
click at [70, 247] on div "PO #834005 MA CK" at bounding box center [64, 245] width 86 height 13
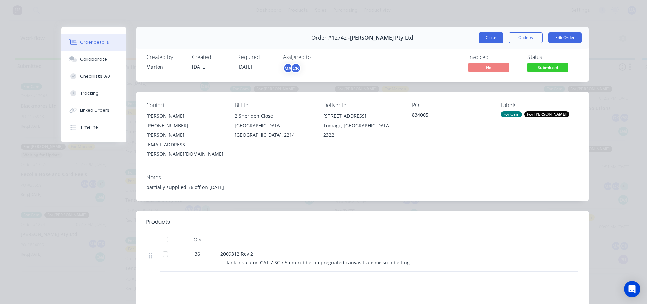
click at [490, 39] on button "Close" at bounding box center [491, 37] width 25 height 11
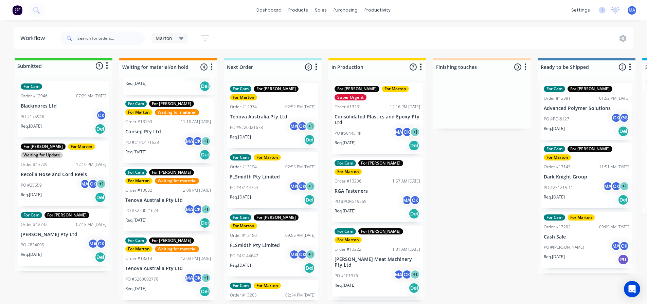
scroll to position [0, 0]
click at [77, 125] on div "Req. [DATE] Del" at bounding box center [64, 129] width 86 height 12
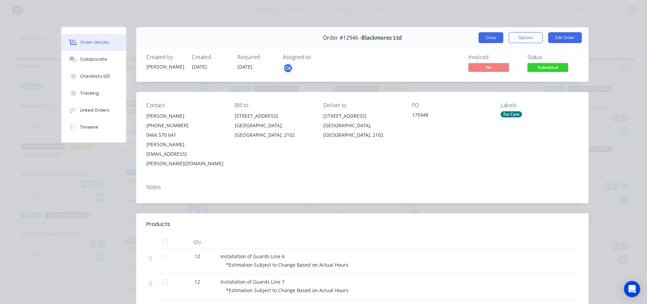
click at [484, 39] on button "Close" at bounding box center [491, 37] width 25 height 11
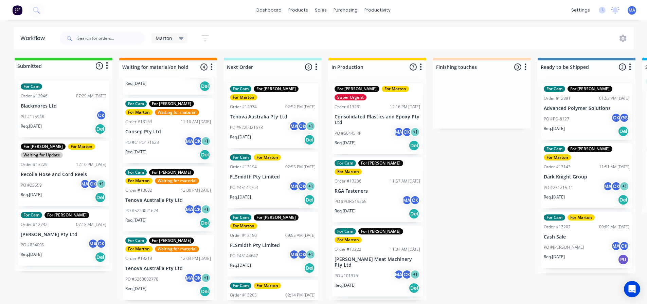
drag, startPoint x: 510, startPoint y: 183, endPoint x: 419, endPoint y: 233, distance: 104.2
click at [504, 183] on div "Submitted 3 Status colour #32CD32 hex #32CD32 Save Cancel Summaries Total order…" at bounding box center [463, 179] width 936 height 243
drag, startPoint x: 482, startPoint y: 169, endPoint x: 428, endPoint y: 188, distance: 57.3
click at [482, 169] on div "Submitted 3 Status colour #32CD32 hex #32CD32 Save Cancel Summaries Total order…" at bounding box center [463, 179] width 936 height 243
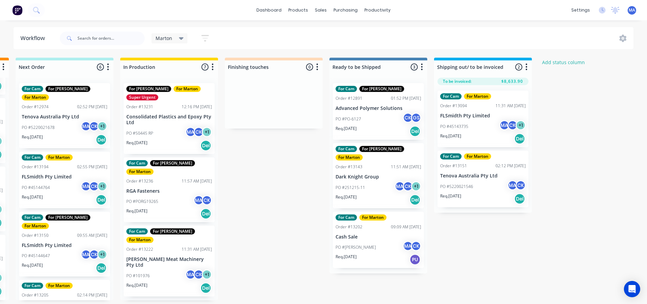
scroll to position [0, 207]
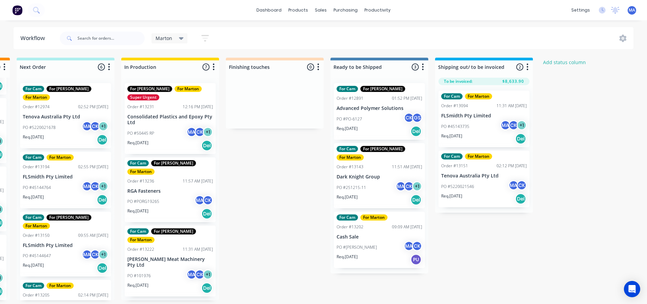
click at [368, 181] on div "PO #251215-11 MA CK + 1" at bounding box center [380, 187] width 86 height 13
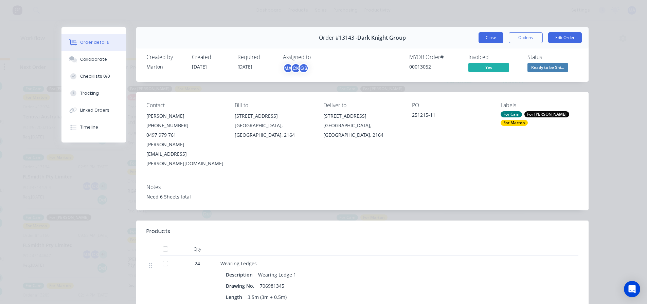
click at [489, 39] on button "Close" at bounding box center [491, 37] width 25 height 11
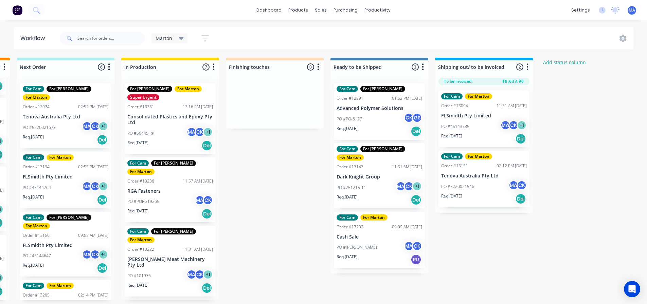
click at [378, 119] on div "PO #PO-6127 CK GS" at bounding box center [380, 119] width 86 height 13
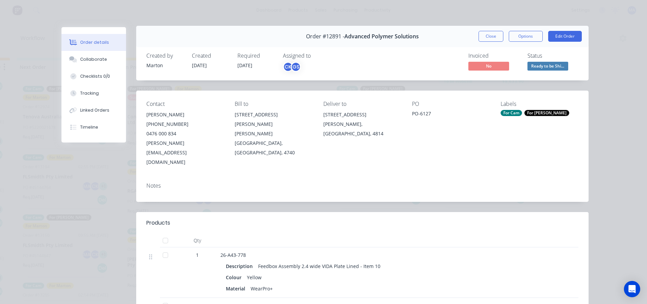
scroll to position [0, 0]
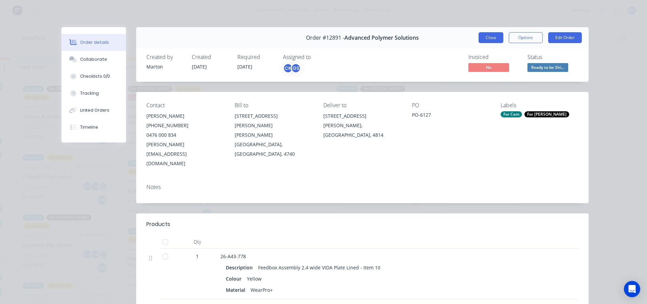
click at [483, 42] on button "Close" at bounding box center [491, 37] width 25 height 11
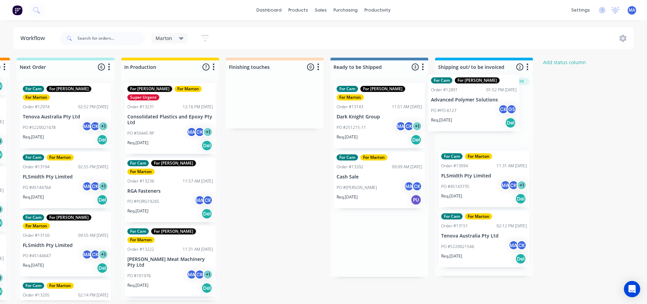
drag, startPoint x: 373, startPoint y: 115, endPoint x: 471, endPoint y: 106, distance: 98.6
click at [471, 106] on div "Submitted 3 Status colour #32CD32 hex #32CD32 Save Cancel Summaries Total order…" at bounding box center [256, 179] width 936 height 243
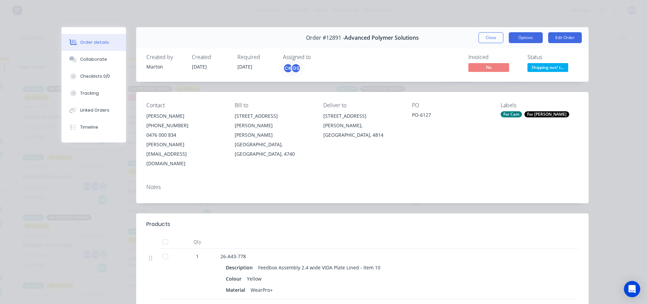
click at [514, 39] on button "Options" at bounding box center [526, 37] width 34 height 11
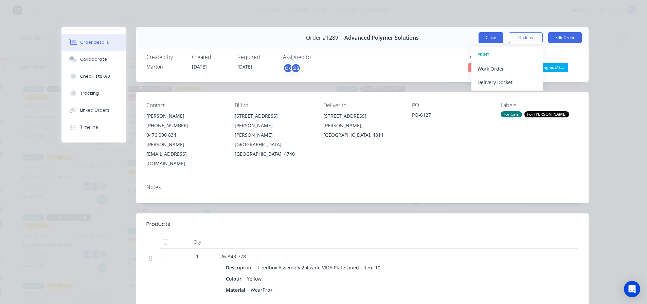
click at [489, 34] on button "Close" at bounding box center [491, 37] width 25 height 11
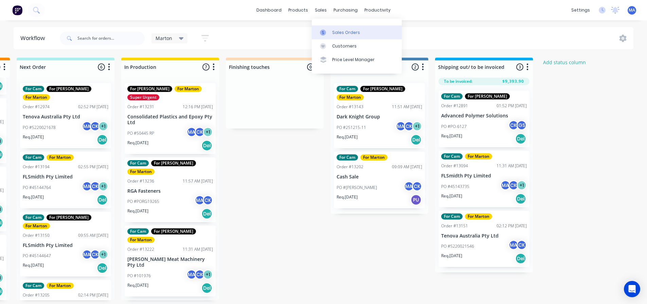
click at [329, 25] on link "Sales Orders" at bounding box center [357, 32] width 90 height 14
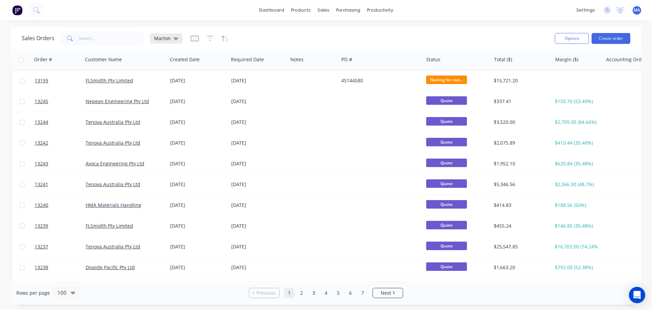
click at [160, 42] on div "Marton" at bounding box center [166, 38] width 32 height 10
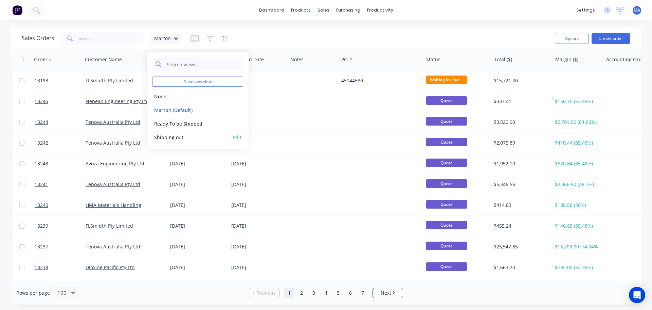
click at [171, 134] on button "Shipping out" at bounding box center [190, 137] width 77 height 8
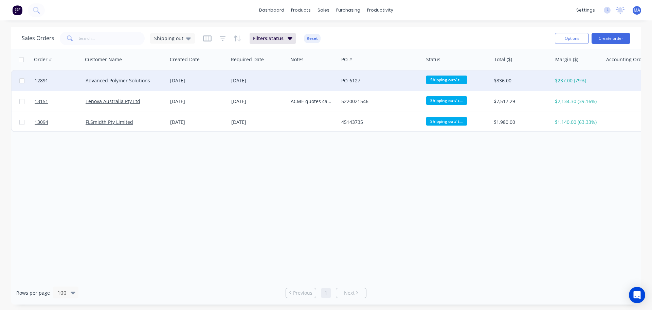
click at [160, 83] on div "Advanced Polymer Solutions" at bounding box center [123, 80] width 75 height 7
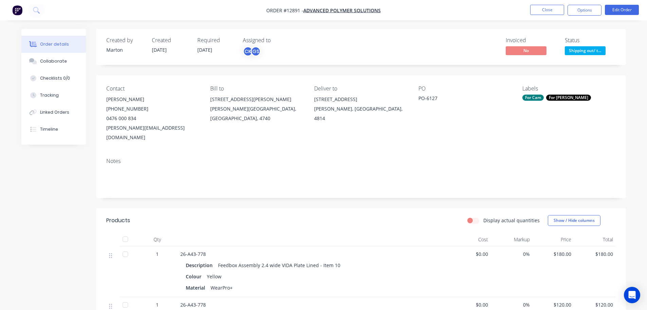
click at [580, 16] on nav "Order #12891 - Advanced Polymer Solutions Close Options Edit Order" at bounding box center [323, 10] width 647 height 20
click at [580, 15] on button "Options" at bounding box center [585, 10] width 34 height 11
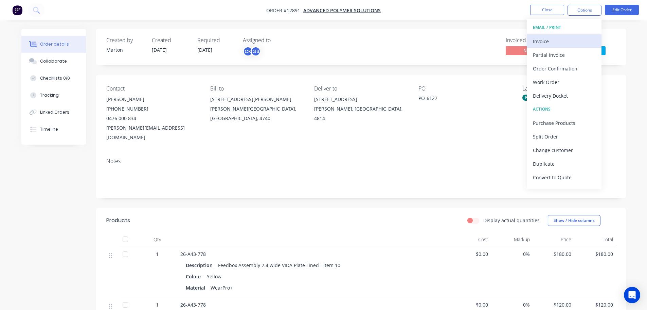
click at [552, 37] on div "Invoice" at bounding box center [564, 41] width 63 height 10
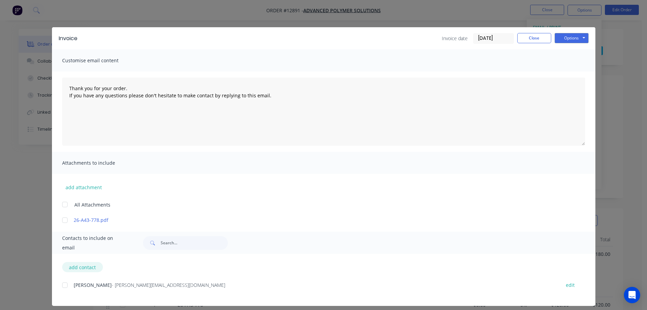
scroll to position [5, 0]
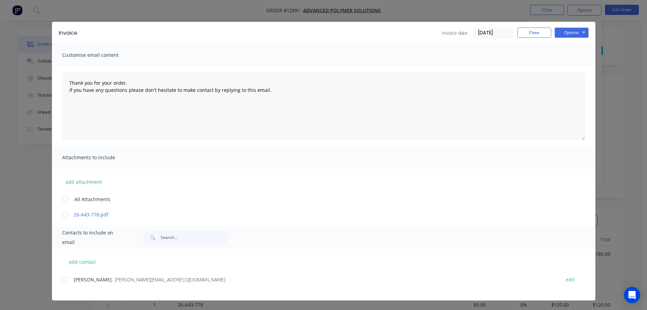
click at [65, 274] on div "add contact [PERSON_NAME] - [PERSON_NAME][EMAIL_ADDRESS][DOMAIN_NAME][PERSON_NA…" at bounding box center [324, 274] width 544 height 52
click at [70, 278] on div "[PERSON_NAME] - [PERSON_NAME][EMAIL_ADDRESS][DOMAIN_NAME][PERSON_NAME] edit" at bounding box center [328, 279] width 533 height 9
click at [64, 279] on div at bounding box center [65, 280] width 14 height 14
click at [574, 31] on button "Options" at bounding box center [572, 33] width 34 height 10
click at [566, 66] on button "Email" at bounding box center [576, 67] width 43 height 11
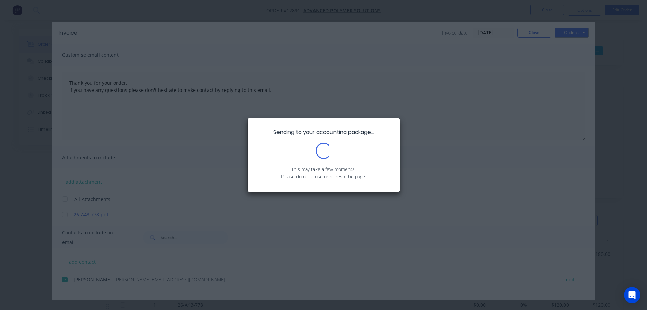
type textarea "Thank you for your order. If you have any questions please don't hesitate to ma…"
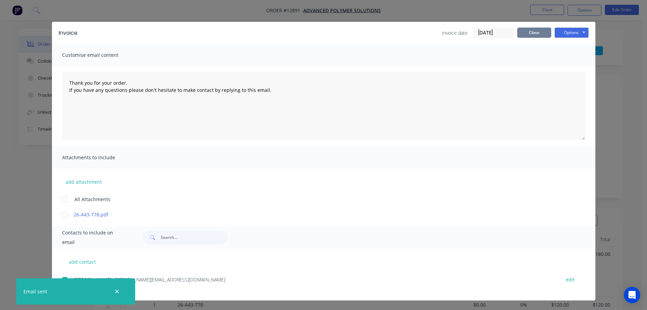
click at [523, 29] on button "Close" at bounding box center [534, 33] width 34 height 10
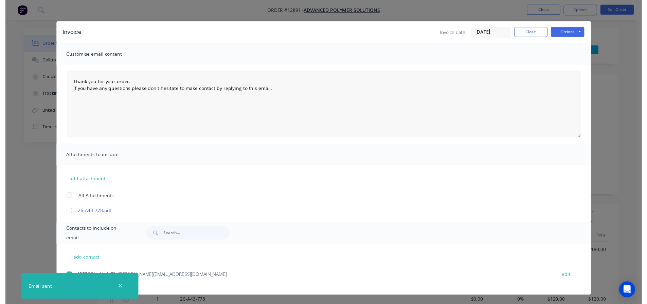
scroll to position [0, 0]
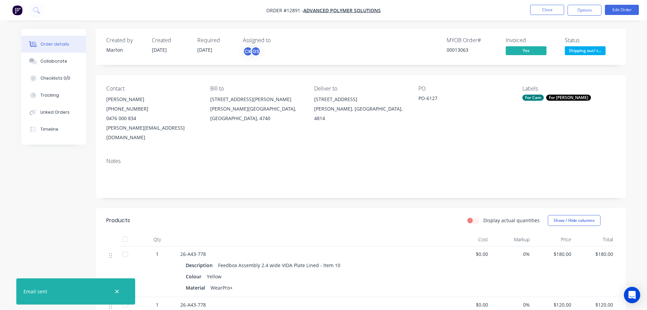
click at [583, 50] on span "Shipping out/ t..." at bounding box center [585, 50] width 41 height 8
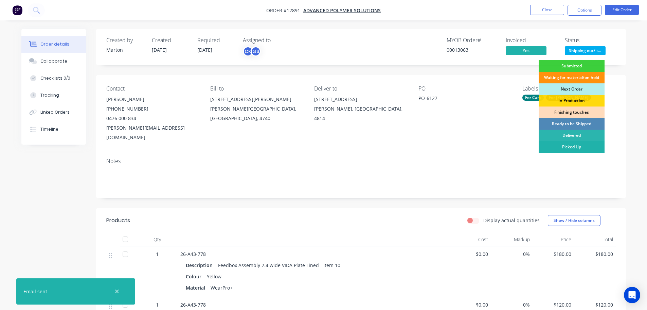
click at [564, 146] on div "Picked Up" at bounding box center [572, 147] width 66 height 12
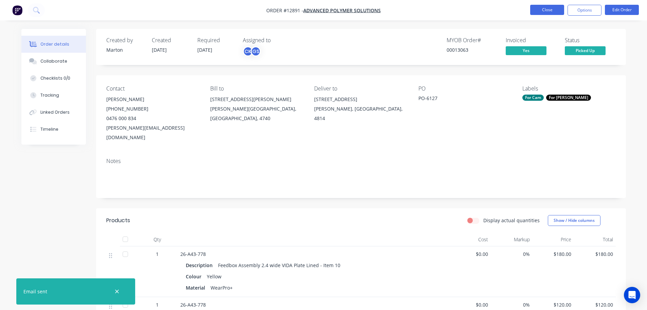
click at [547, 11] on button "Close" at bounding box center [547, 10] width 34 height 10
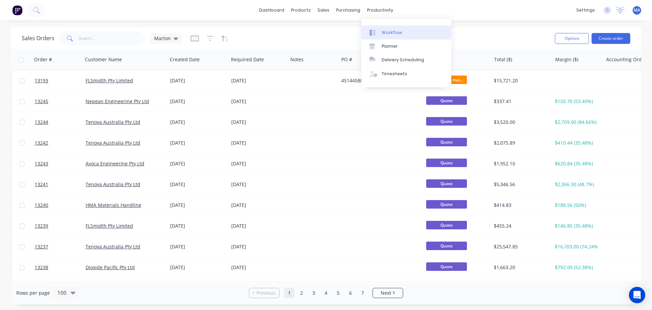
click at [381, 30] on link "Workflow" at bounding box center [407, 32] width 90 height 14
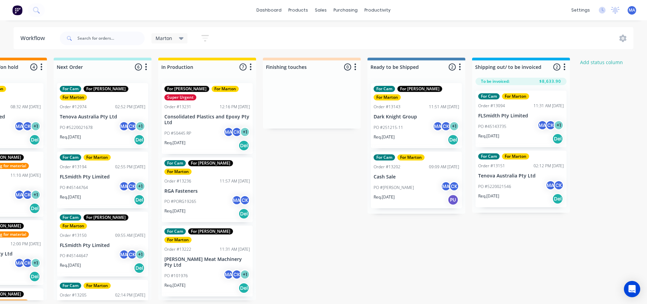
scroll to position [0, 179]
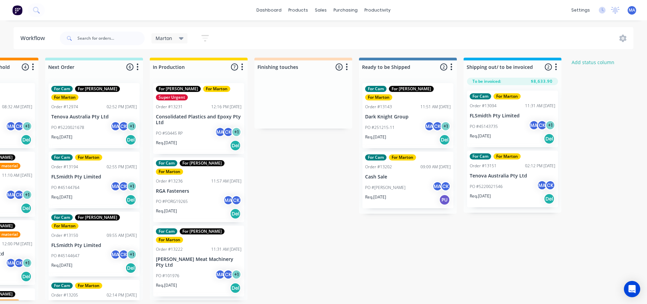
click at [401, 181] on div "PO #[PERSON_NAME] MA CK" at bounding box center [408, 187] width 86 height 13
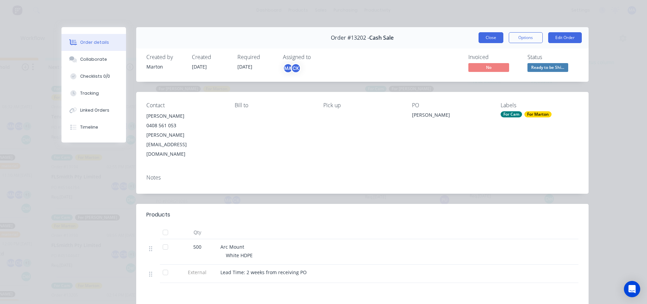
click at [487, 39] on button "Close" at bounding box center [491, 37] width 25 height 11
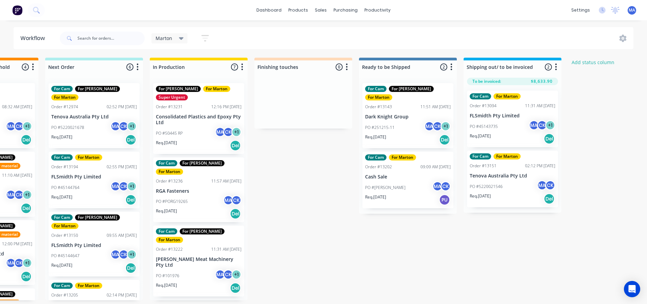
click at [508, 193] on div "Req. [DATE] Del" at bounding box center [513, 199] width 86 height 12
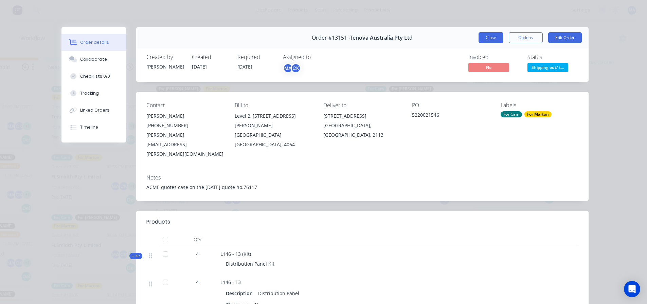
click at [493, 40] on button "Close" at bounding box center [491, 37] width 25 height 11
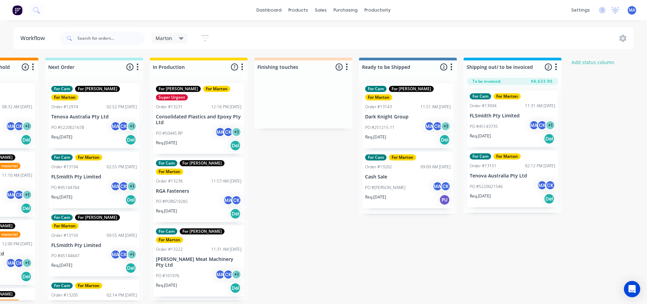
click at [485, 126] on p "PO #45143735" at bounding box center [484, 127] width 28 height 6
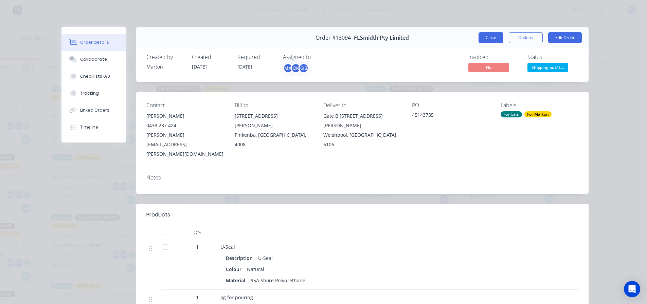
click at [488, 40] on button "Close" at bounding box center [491, 37] width 25 height 11
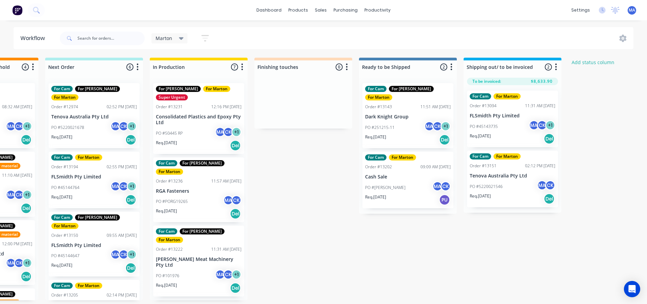
click at [489, 125] on p "PO #45143735" at bounding box center [484, 127] width 28 height 6
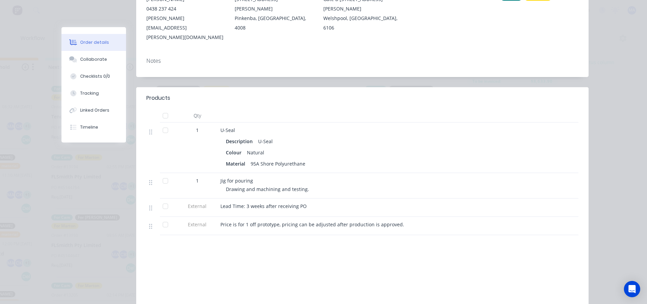
scroll to position [0, 0]
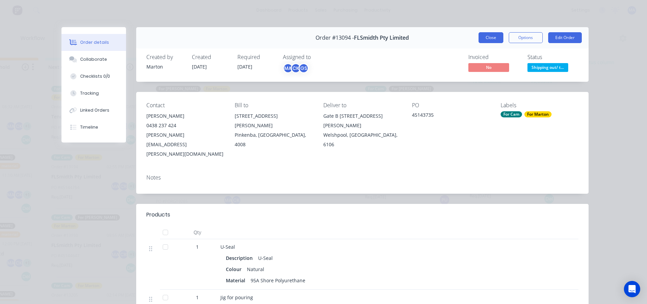
click at [490, 41] on button "Close" at bounding box center [491, 37] width 25 height 11
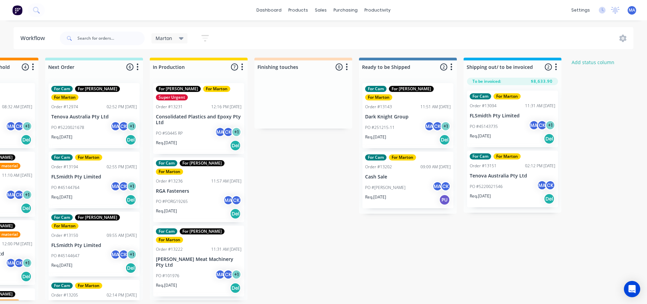
click at [508, 187] on div "PO #5220021546 MA CK" at bounding box center [513, 186] width 86 height 13
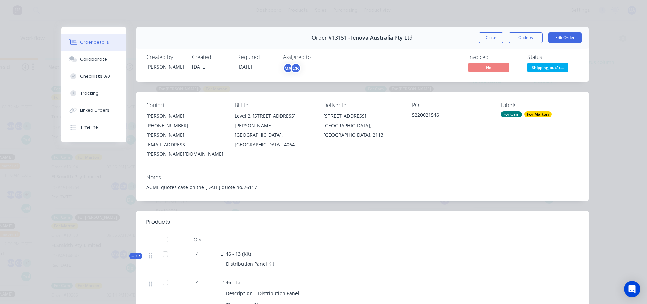
click at [489, 37] on button "Close" at bounding box center [491, 37] width 25 height 11
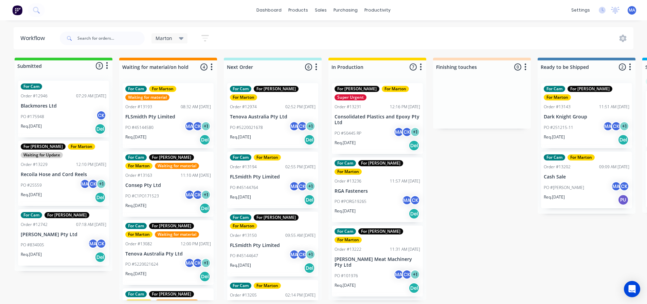
click at [147, 129] on p "PO #45144580" at bounding box center [139, 128] width 28 height 6
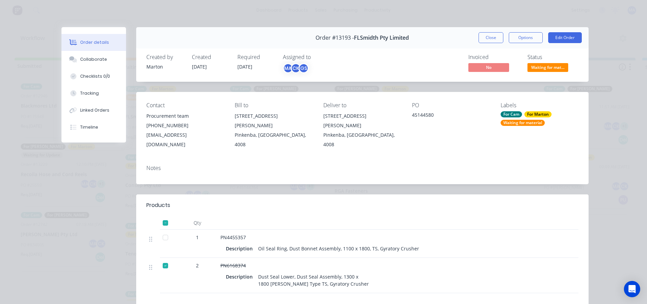
click at [479, 42] on button "Close" at bounding box center [491, 37] width 25 height 11
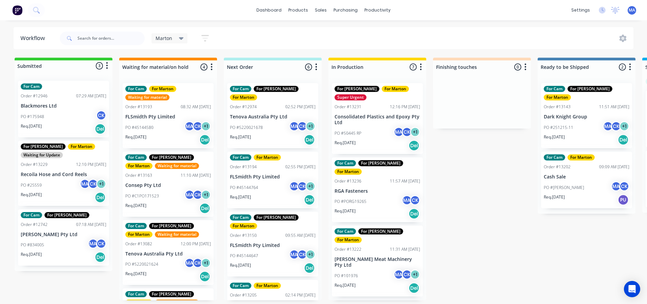
scroll to position [0, 118]
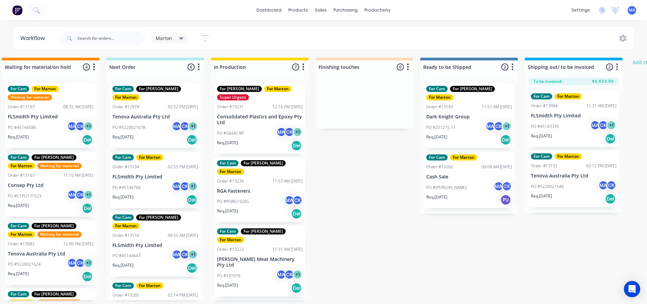
click at [550, 193] on p "Req. [DATE]" at bounding box center [541, 196] width 21 height 6
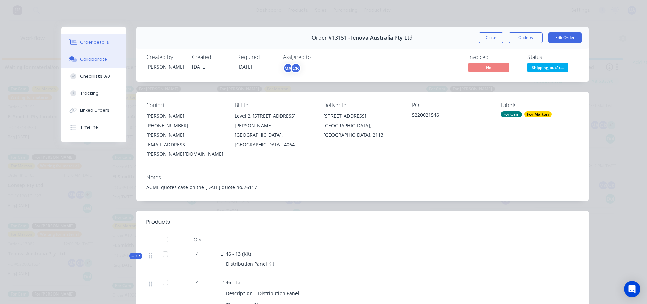
click at [112, 61] on button "Collaborate" at bounding box center [94, 59] width 65 height 17
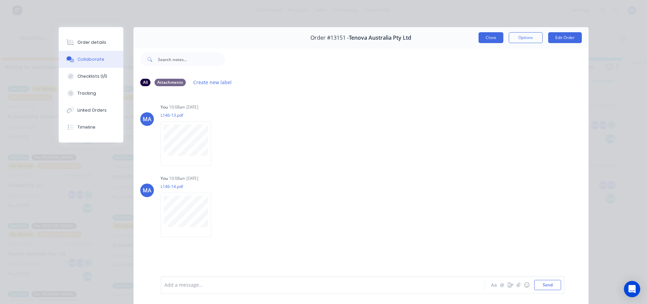
click at [496, 35] on button "Close" at bounding box center [491, 37] width 25 height 11
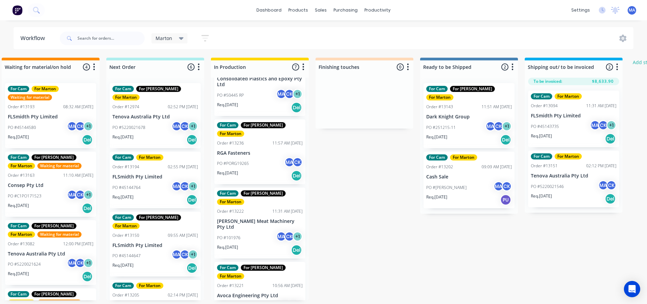
scroll to position [34, 0]
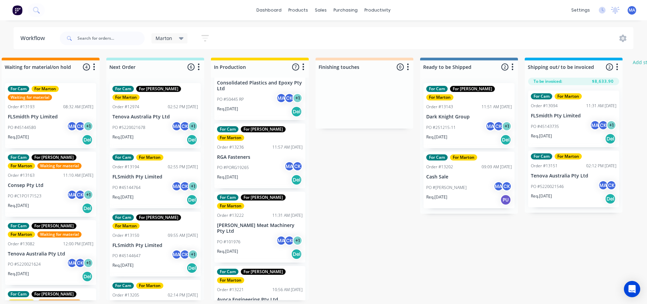
click at [568, 183] on div "PO #5220021546 MA CK" at bounding box center [574, 186] width 86 height 13
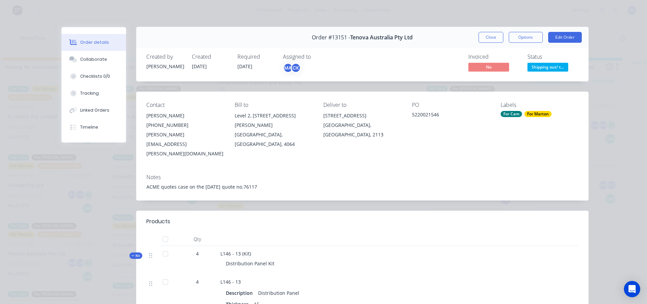
scroll to position [0, 0]
click at [523, 39] on button "Options" at bounding box center [526, 37] width 34 height 11
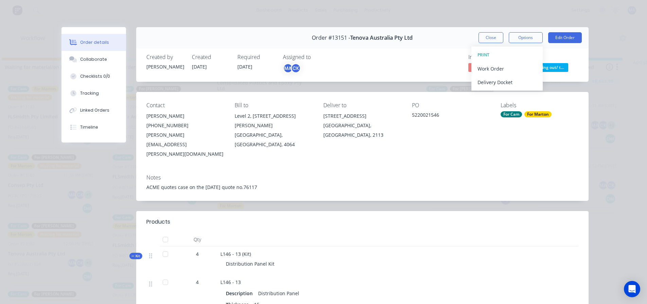
click at [445, 57] on div "Invoiced No Status Shipping out/ t..." at bounding box center [465, 64] width 228 height 20
click at [489, 40] on button "Close" at bounding box center [491, 37] width 25 height 11
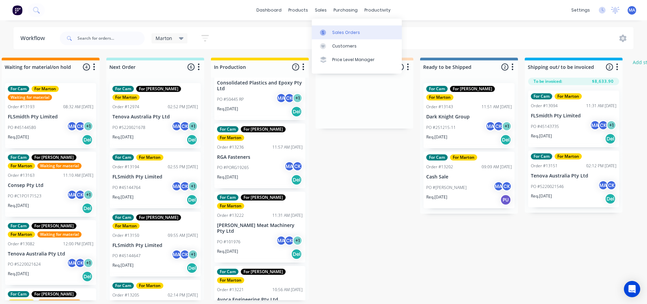
click at [336, 35] on div "Sales Orders" at bounding box center [346, 33] width 28 height 6
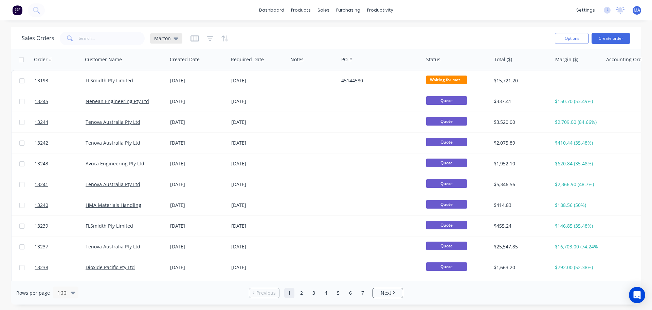
click at [159, 34] on div "Marton" at bounding box center [166, 38] width 32 height 10
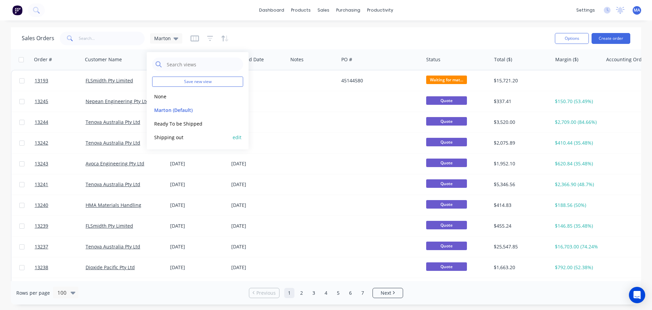
click at [173, 138] on button "Shipping out" at bounding box center [190, 137] width 77 height 8
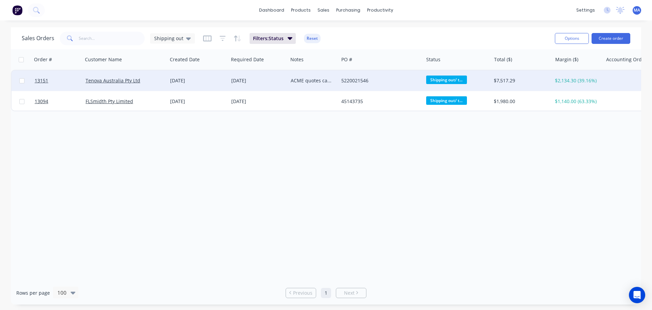
click at [155, 83] on div "Tenova Australia Pty Ltd" at bounding box center [123, 80] width 75 height 7
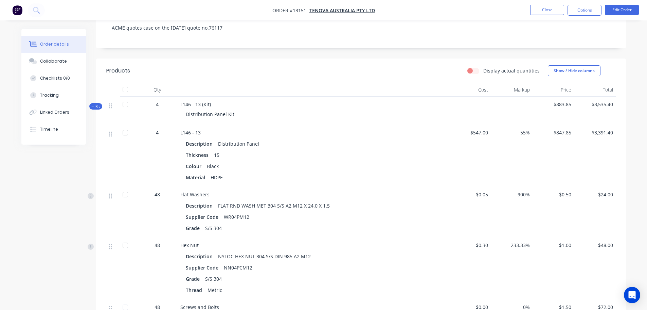
scroll to position [136, 0]
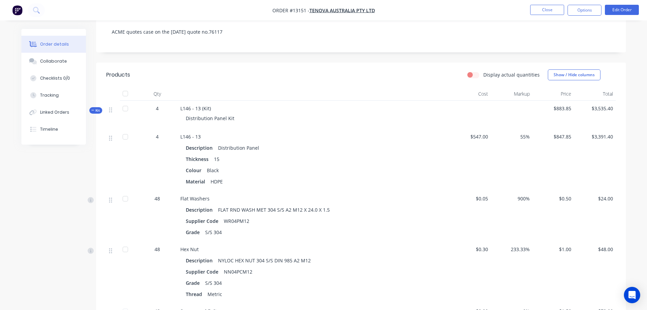
click at [93, 108] on icon at bounding box center [92, 109] width 3 height 3
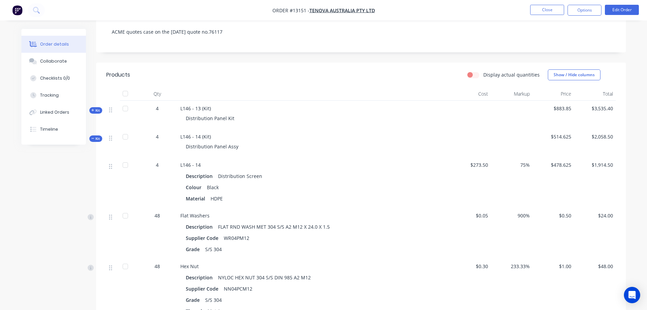
click at [94, 136] on span "Kit" at bounding box center [95, 138] width 9 height 5
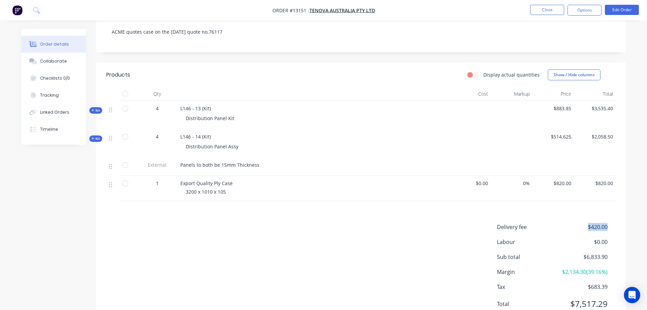
drag, startPoint x: 584, startPoint y: 216, endPoint x: 609, endPoint y: 218, distance: 24.8
click at [609, 223] on div "Delivery fee $420.00" at bounding box center [556, 227] width 119 height 8
click at [417, 223] on div "Delivery fee $420.00 Labour $0.00 Sub total $6,833.90 Margin $2,134.30 ( 39.16 …" at bounding box center [361, 270] width 510 height 94
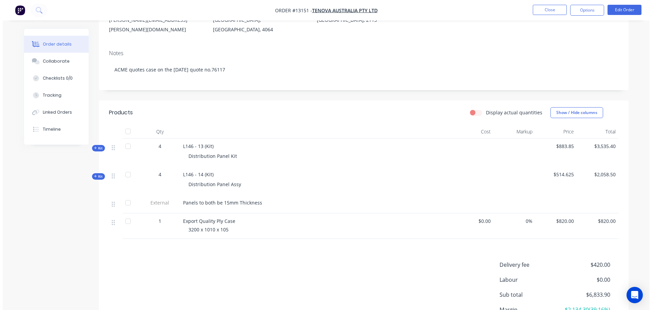
scroll to position [0, 0]
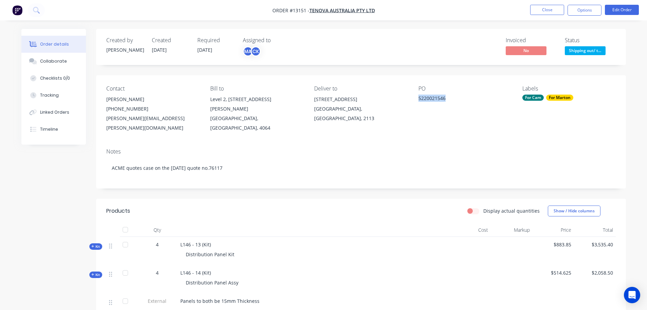
drag, startPoint x: 421, startPoint y: 100, endPoint x: 415, endPoint y: 101, distance: 6.2
click at [415, 101] on div "Contact [PERSON_NAME] [PHONE_NUMBER] [PERSON_NAME][EMAIL_ADDRESS][PERSON_NAME][…" at bounding box center [361, 109] width 530 height 68
copy div "5220021546"
click at [544, 11] on button "Close" at bounding box center [547, 10] width 34 height 10
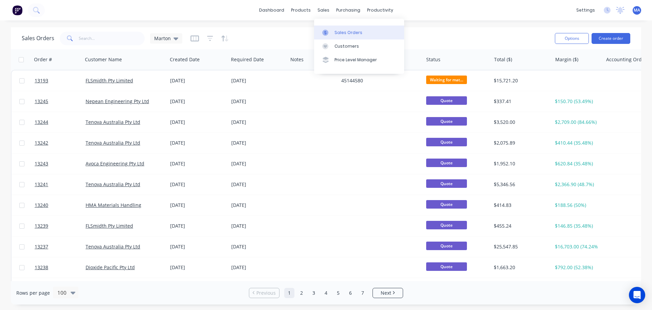
click at [328, 28] on link "Sales Orders" at bounding box center [359, 32] width 90 height 14
click at [262, 11] on link "dashboard" at bounding box center [272, 10] width 32 height 10
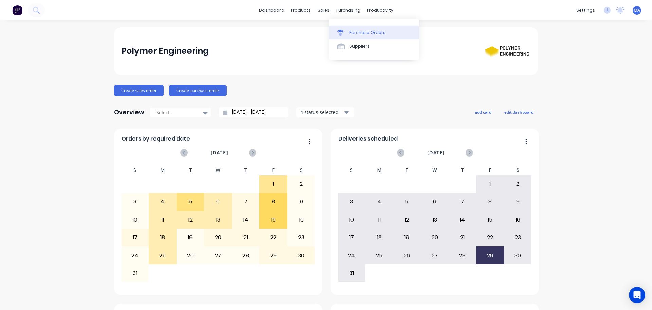
drag, startPoint x: 331, startPoint y: 16, endPoint x: 332, endPoint y: 32, distance: 15.3
click at [333, 32] on link "Purchase Orders" at bounding box center [374, 32] width 90 height 14
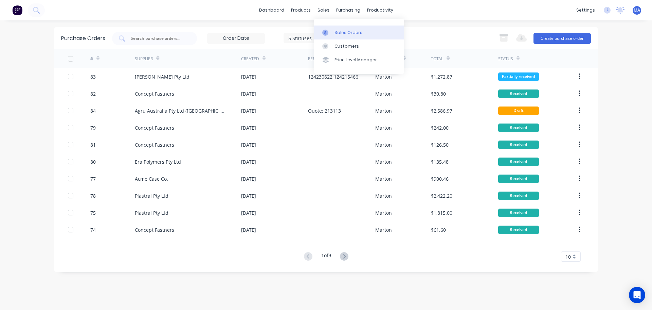
click at [331, 28] on link "Sales Orders" at bounding box center [359, 32] width 90 height 14
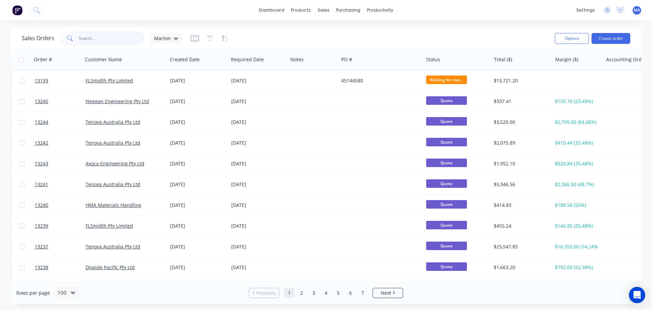
click at [127, 38] on input "text" at bounding box center [112, 39] width 66 height 14
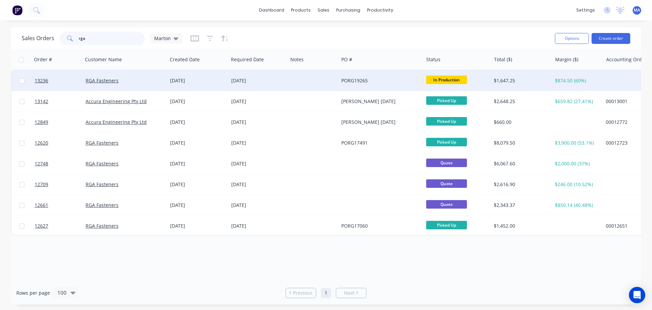
type input "rga"
click at [150, 78] on div "RGA Fasteners" at bounding box center [123, 80] width 75 height 7
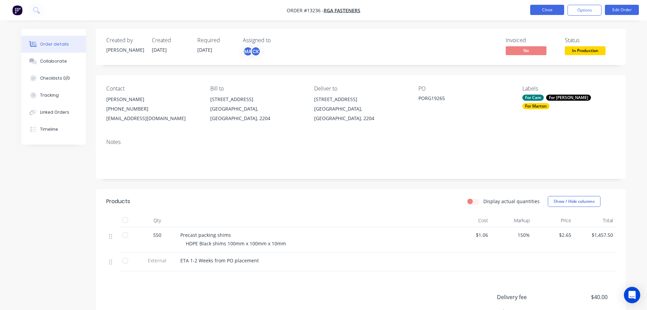
click at [549, 11] on button "Close" at bounding box center [547, 10] width 34 height 10
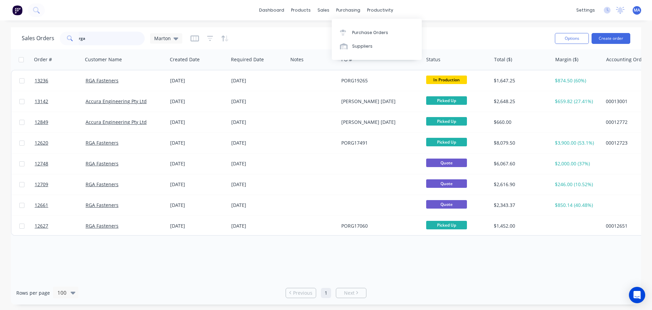
click at [127, 40] on input "rga" at bounding box center [112, 39] width 66 height 14
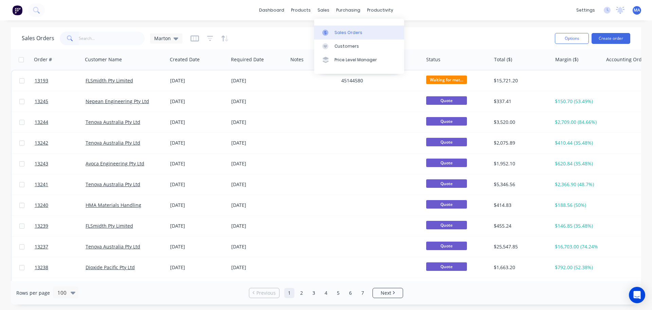
click at [328, 29] on link "Sales Orders" at bounding box center [359, 32] width 90 height 14
click at [114, 37] on input "text" at bounding box center [112, 39] width 66 height 14
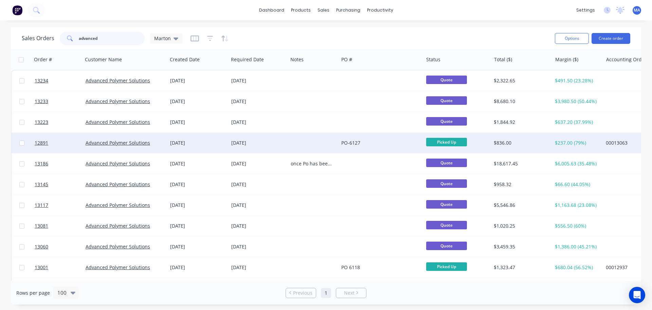
type input "advanced"
click at [171, 145] on div "[DATE]" at bounding box center [198, 142] width 56 height 7
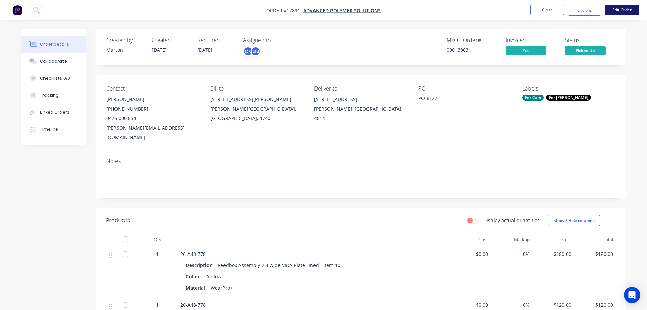
click at [629, 10] on button "Edit Order" at bounding box center [622, 10] width 34 height 10
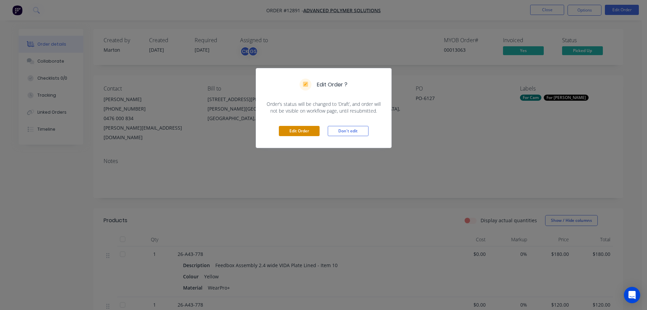
click at [305, 129] on button "Edit Order" at bounding box center [299, 131] width 41 height 10
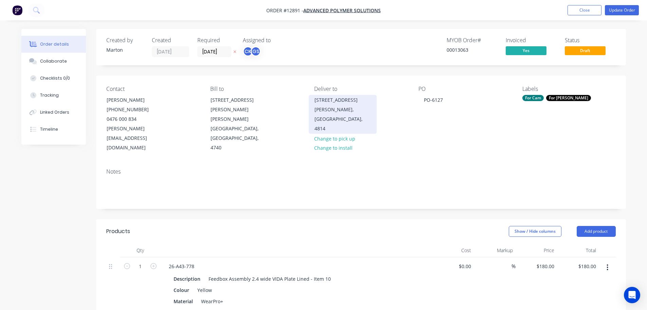
click at [325, 110] on div "[PERSON_NAME], [GEOGRAPHIC_DATA], 4814" at bounding box center [343, 119] width 56 height 29
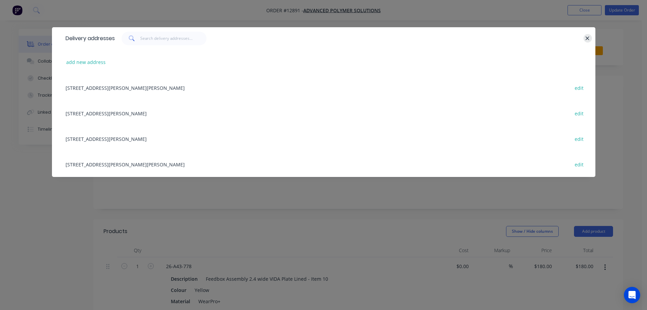
click at [585, 38] on button "button" at bounding box center [588, 38] width 8 height 8
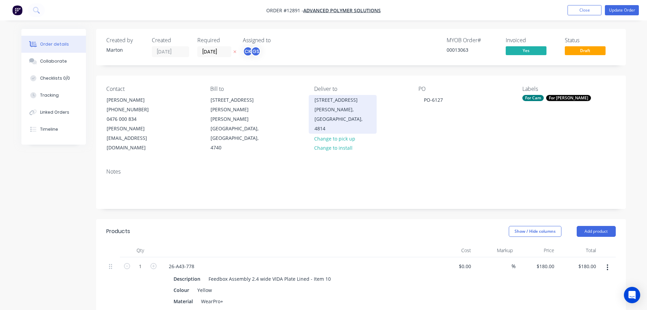
click at [337, 115] on div "[PERSON_NAME], [GEOGRAPHIC_DATA], 4814" at bounding box center [343, 119] width 56 height 29
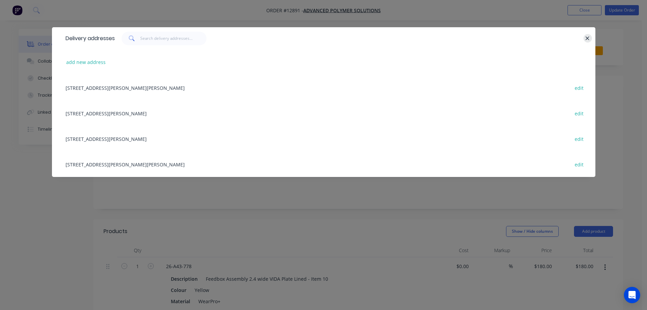
click at [587, 37] on icon "button" at bounding box center [588, 38] width 4 height 4
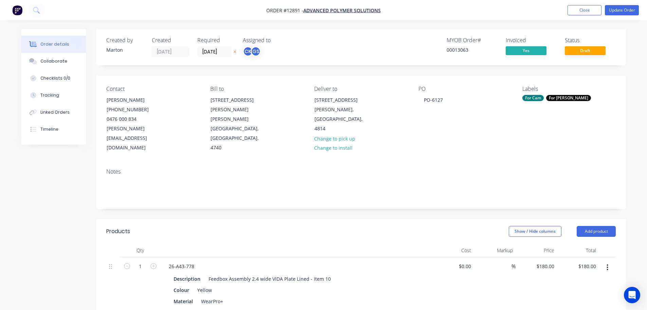
click at [384, 115] on div "Deliver to [STREET_ADDRESS][PERSON_NAME] Change to pick up Change to install" at bounding box center [360, 119] width 93 height 67
click at [336, 107] on div "[PERSON_NAME], [GEOGRAPHIC_DATA], 4814" at bounding box center [343, 119] width 56 height 29
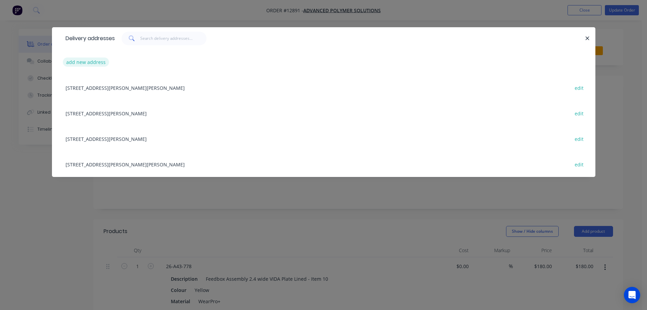
click at [93, 65] on button "add new address" at bounding box center [86, 61] width 47 height 9
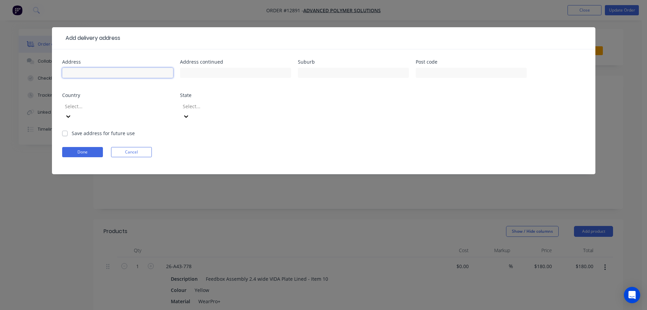
click at [117, 74] on input "text" at bounding box center [117, 73] width 111 height 10
type input "u"
type input "[STREET_ADDRESS]"
click at [206, 73] on input "text" at bounding box center [235, 73] width 111 height 10
click at [210, 71] on input "text" at bounding box center [235, 73] width 111 height 10
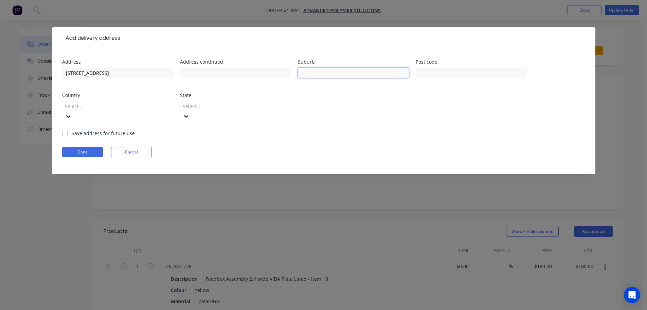
click at [304, 73] on input "text" at bounding box center [353, 73] width 111 height 10
click at [322, 73] on input "text" at bounding box center [353, 73] width 111 height 10
type input "Beresfield"
click at [458, 73] on input "text" at bounding box center [471, 73] width 111 height 10
type input "2322"
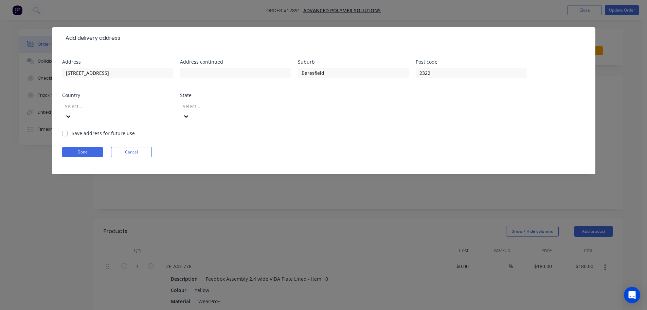
click at [116, 108] on div at bounding box center [113, 106] width 98 height 8
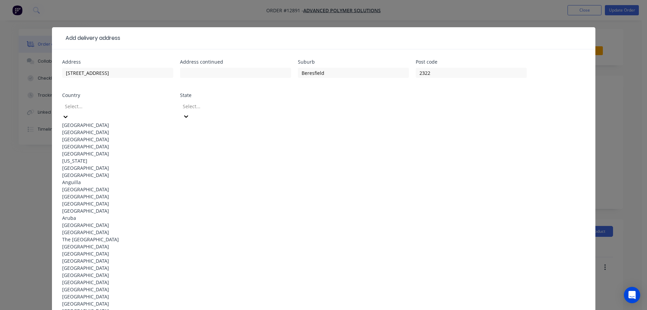
click at [98, 122] on div "[GEOGRAPHIC_DATA]" at bounding box center [117, 124] width 111 height 7
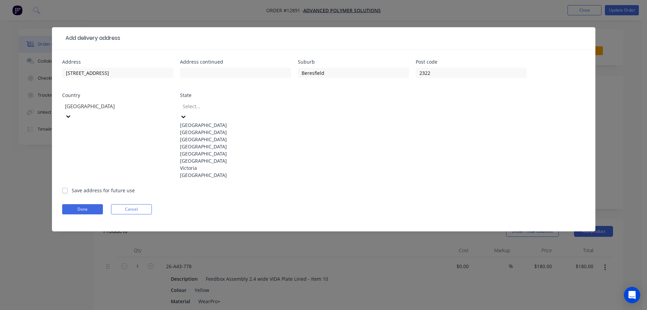
click at [216, 109] on div at bounding box center [231, 106] width 98 height 8
click at [204, 133] on div "[GEOGRAPHIC_DATA]" at bounding box center [235, 131] width 111 height 7
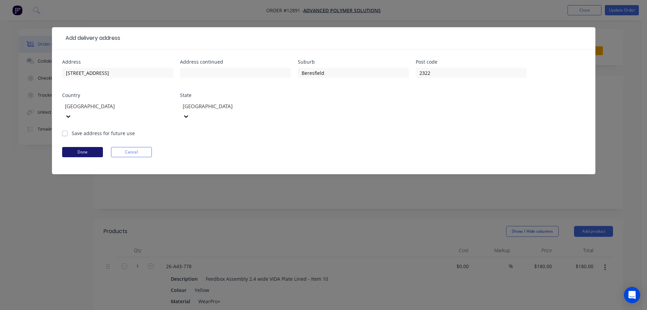
click at [94, 147] on button "Done" at bounding box center [82, 152] width 41 height 10
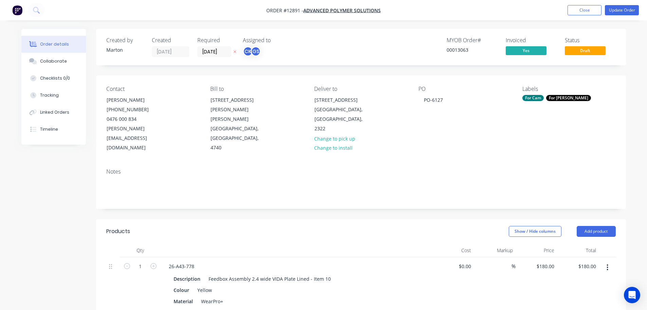
click at [614, 12] on button "Update Order" at bounding box center [622, 10] width 34 height 10
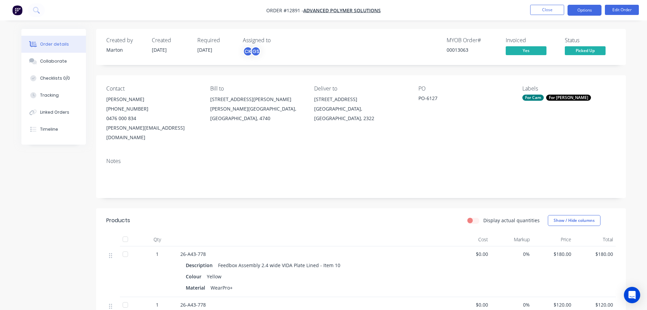
click at [579, 14] on button "Options" at bounding box center [585, 10] width 34 height 11
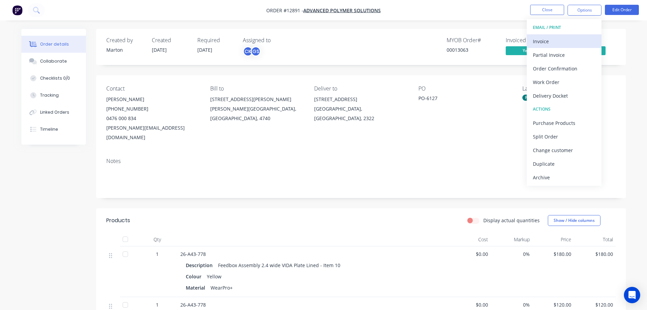
click at [555, 37] on div "Invoice" at bounding box center [564, 41] width 63 height 10
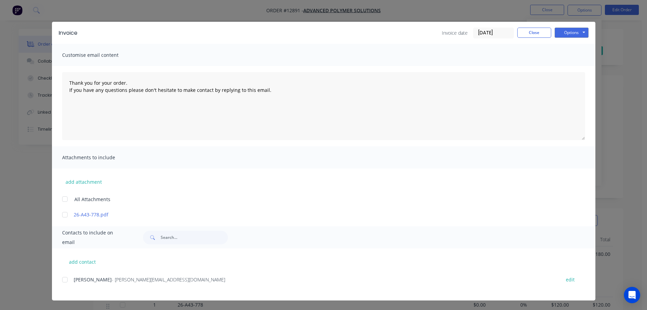
click at [68, 277] on div at bounding box center [65, 280] width 14 height 14
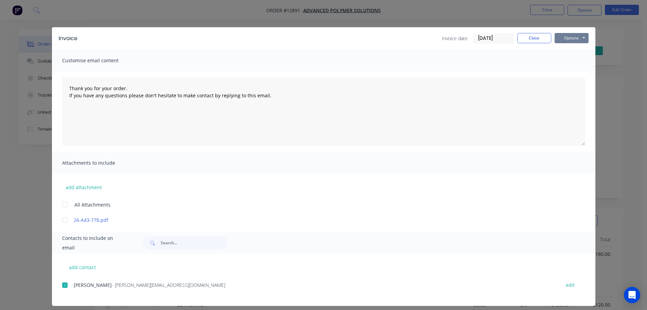
click at [560, 35] on button "Options" at bounding box center [572, 38] width 34 height 10
click at [562, 53] on button "Preview" at bounding box center [576, 50] width 43 height 11
click at [528, 35] on button "Close" at bounding box center [534, 38] width 34 height 10
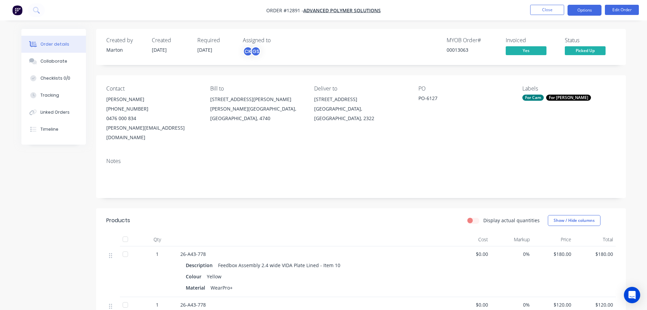
click at [574, 13] on button "Options" at bounding box center [585, 10] width 34 height 11
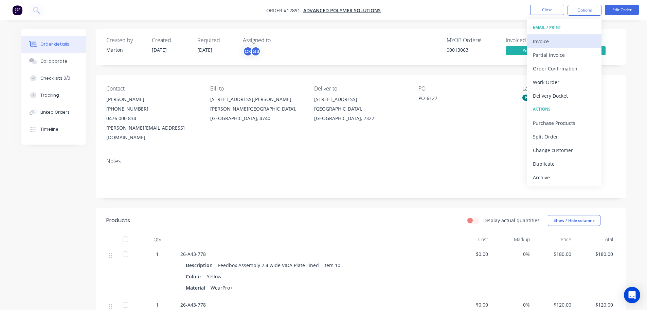
click at [550, 34] on button "Invoice" at bounding box center [564, 41] width 75 height 14
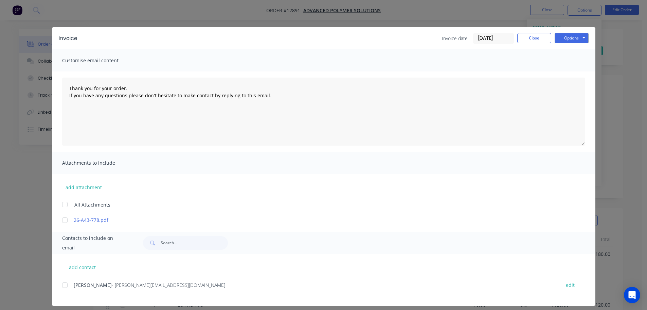
click at [63, 285] on div at bounding box center [65, 285] width 14 height 14
click at [563, 38] on button "Options" at bounding box center [572, 38] width 34 height 10
click at [571, 74] on button "Email" at bounding box center [576, 72] width 43 height 11
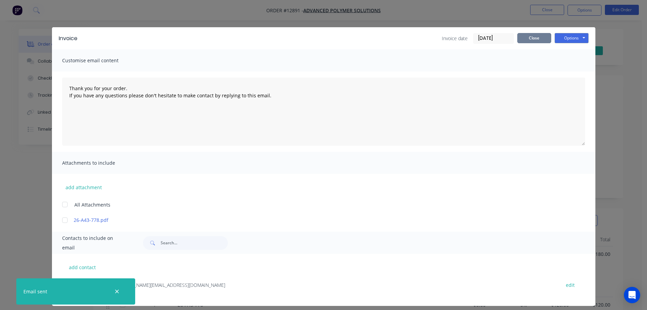
click at [548, 37] on button "Close" at bounding box center [534, 38] width 34 height 10
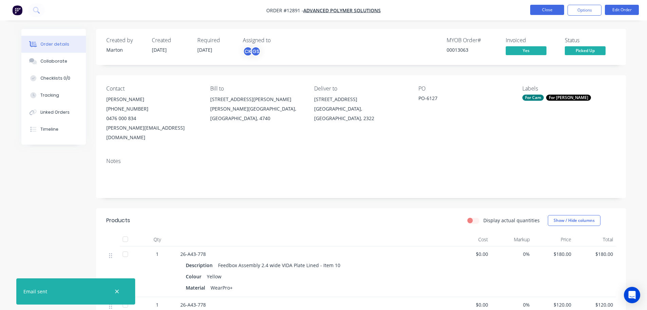
click at [544, 12] on button "Close" at bounding box center [547, 10] width 34 height 10
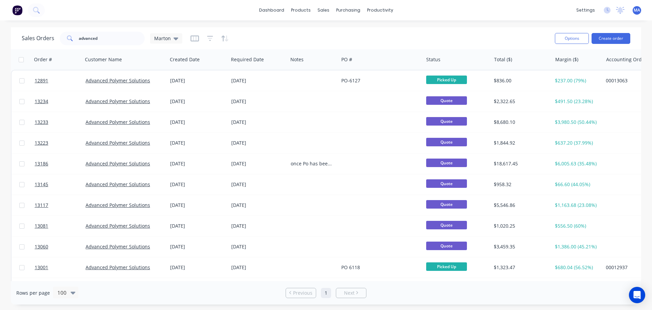
click at [339, 35] on div "Sales Orders advanced Marton" at bounding box center [286, 38] width 528 height 17
click at [270, 37] on div "Sales Orders advanced Marton" at bounding box center [286, 38] width 528 height 17
click at [281, 14] on link "dashboard" at bounding box center [272, 10] width 32 height 10
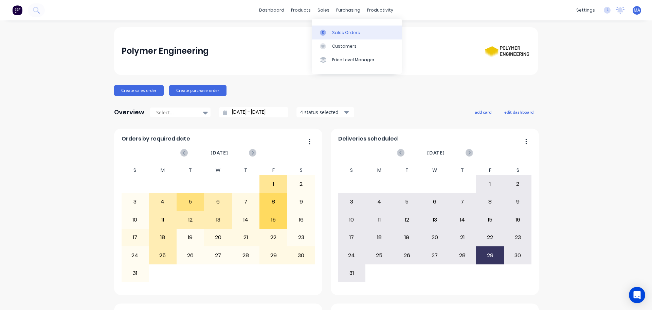
click at [339, 32] on div "Sales Orders" at bounding box center [346, 33] width 28 height 6
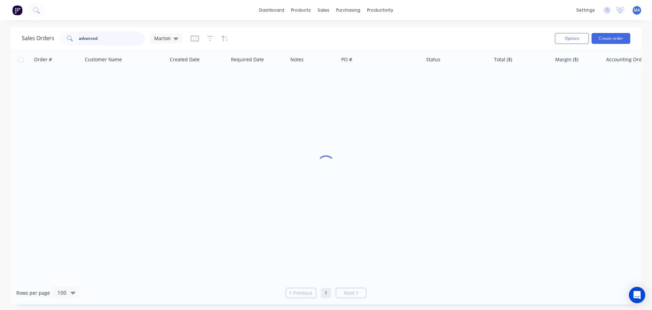
click at [104, 41] on input "advanced" at bounding box center [112, 39] width 66 height 14
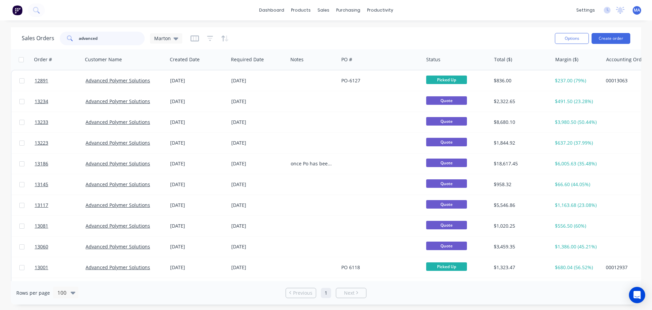
click at [105, 40] on input "advanced" at bounding box center [112, 39] width 66 height 14
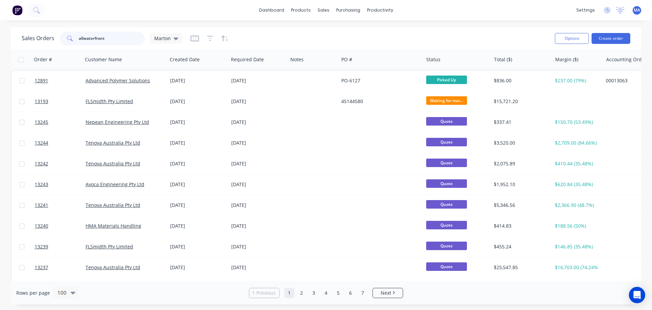
type input "allwaterfront"
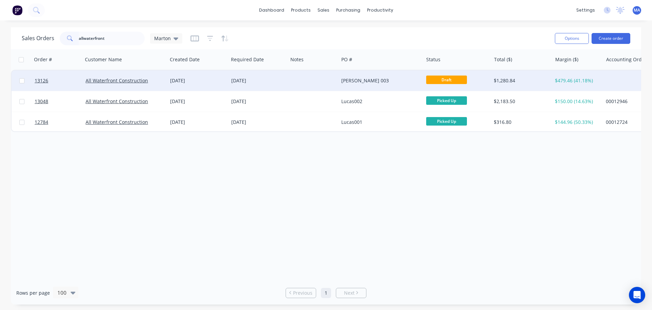
click at [311, 80] on div at bounding box center [313, 80] width 51 height 20
click at [247, 82] on div "[DATE]" at bounding box center [258, 80] width 54 height 7
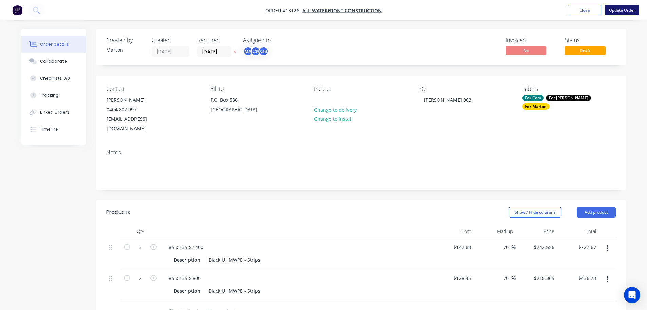
click at [627, 12] on button "Update Order" at bounding box center [622, 10] width 34 height 10
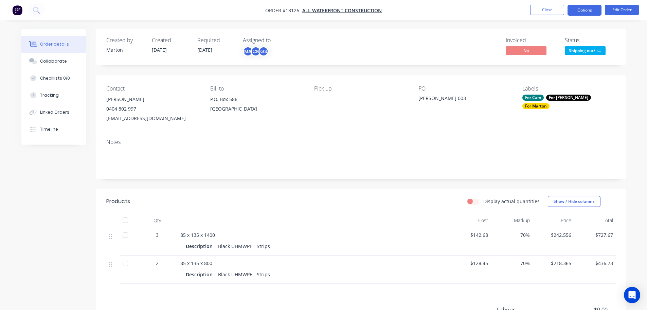
click at [582, 8] on button "Options" at bounding box center [585, 10] width 34 height 11
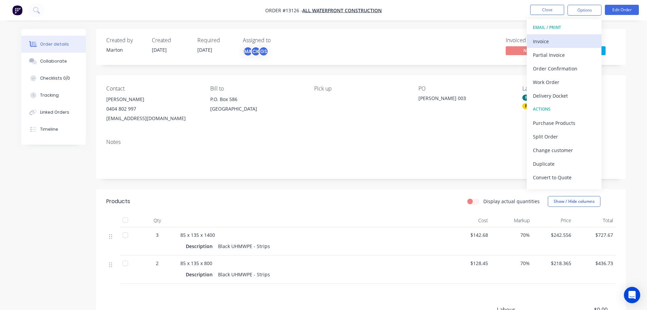
click at [558, 36] on div "Invoice" at bounding box center [564, 41] width 63 height 10
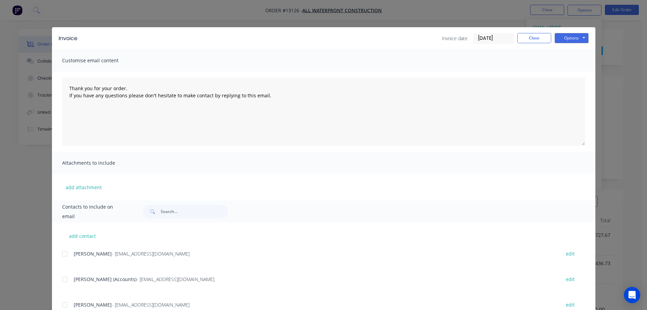
scroll to position [25, 0]
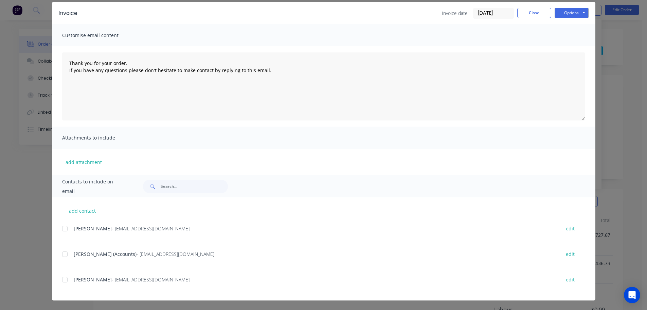
click at [64, 259] on div at bounding box center [65, 254] width 14 height 14
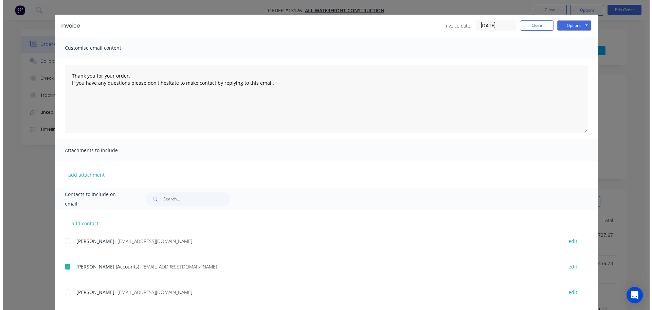
scroll to position [0, 0]
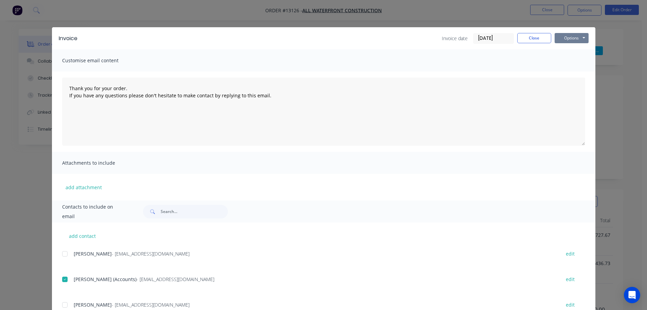
click at [579, 39] on button "Options" at bounding box center [572, 38] width 34 height 10
click at [567, 69] on button "Email" at bounding box center [576, 72] width 43 height 11
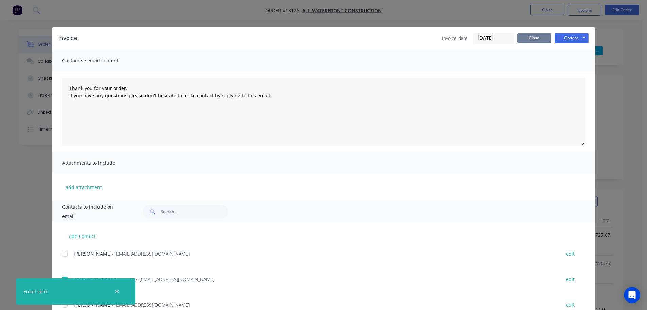
click at [534, 36] on button "Close" at bounding box center [534, 38] width 34 height 10
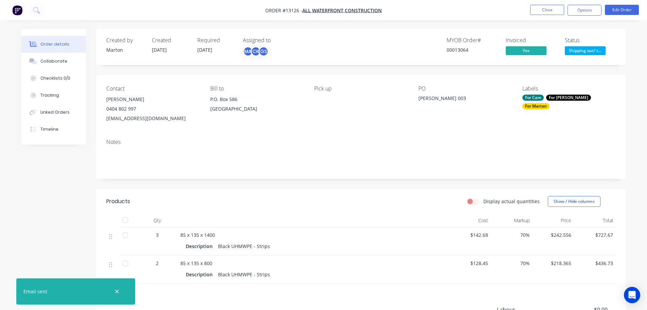
click at [583, 47] on span "Shipping out/ t..." at bounding box center [585, 50] width 41 height 8
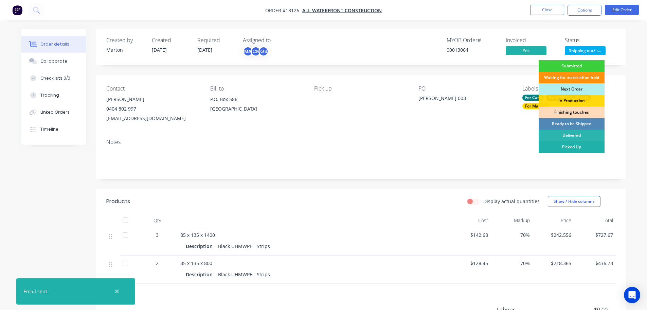
click at [575, 143] on div "Picked Up" at bounding box center [572, 147] width 66 height 12
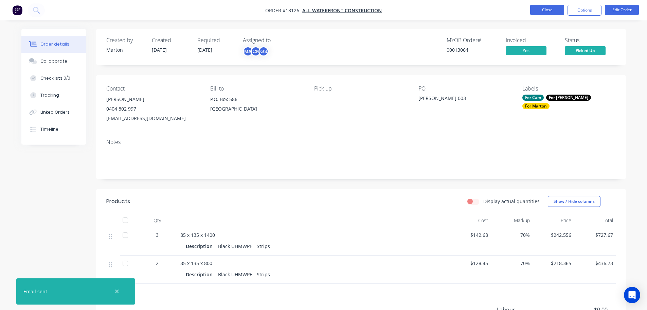
click at [548, 6] on button "Close" at bounding box center [547, 10] width 34 height 10
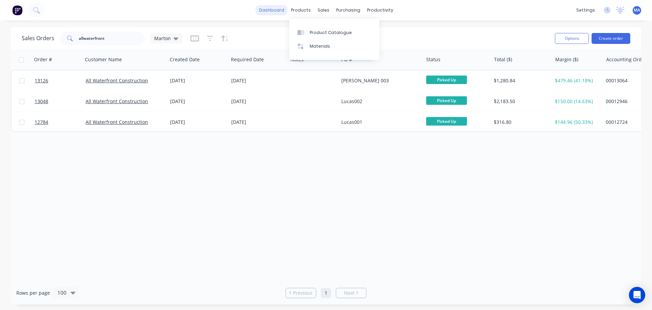
click at [285, 9] on link "dashboard" at bounding box center [272, 10] width 32 height 10
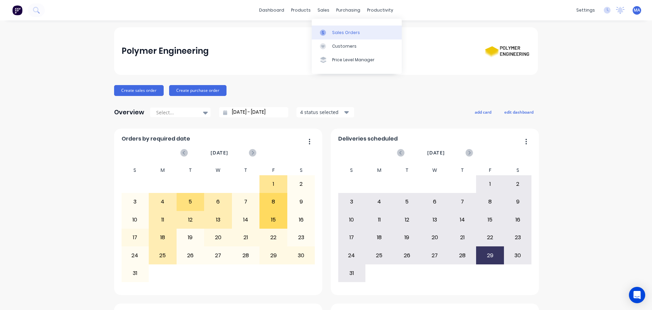
click at [335, 30] on div "Sales Orders" at bounding box center [346, 33] width 28 height 6
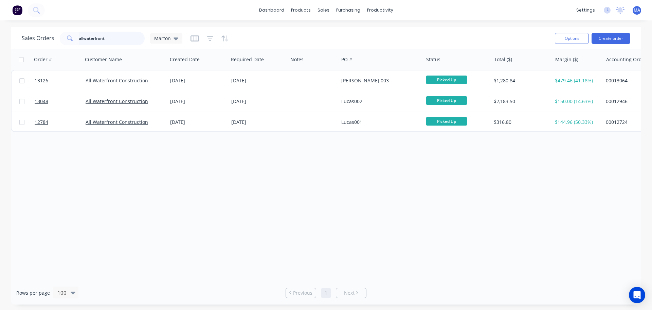
click at [115, 39] on input "allwaterfront" at bounding box center [112, 39] width 66 height 14
type input "a"
type input "advanced"
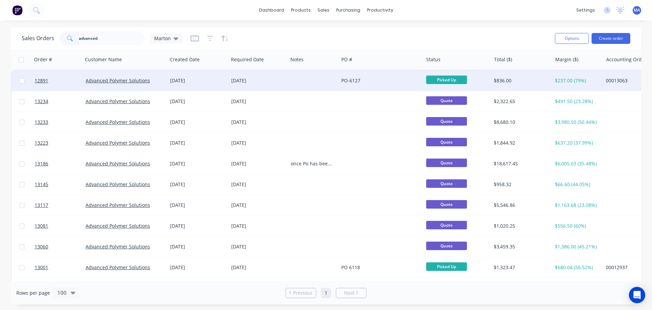
click at [290, 85] on div at bounding box center [313, 80] width 51 height 20
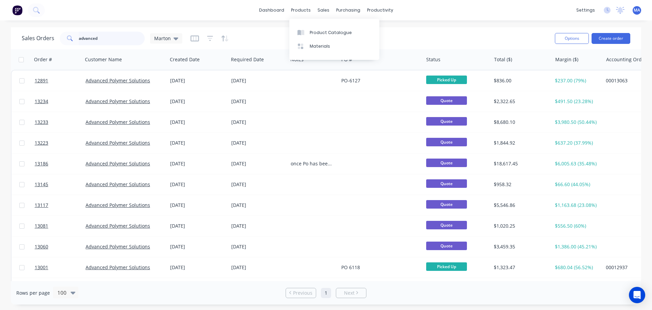
click at [119, 39] on input "advanced" at bounding box center [112, 39] width 66 height 14
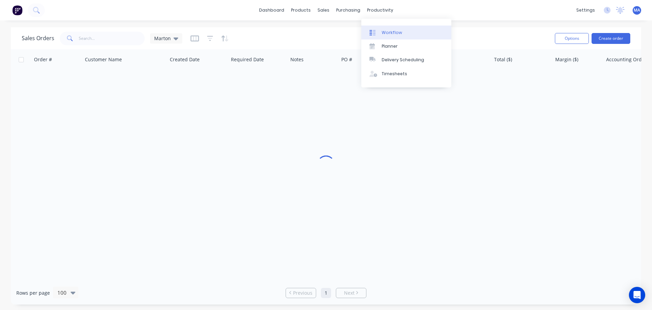
click at [383, 35] on div "Workflow" at bounding box center [392, 33] width 20 height 6
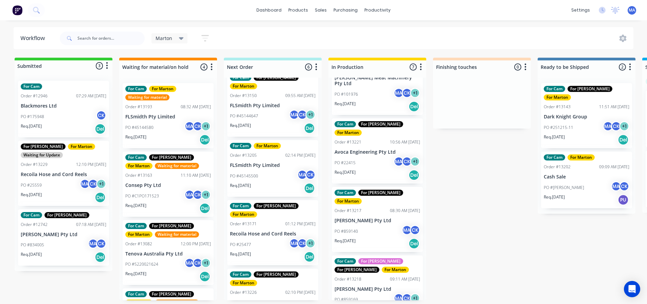
scroll to position [204, 0]
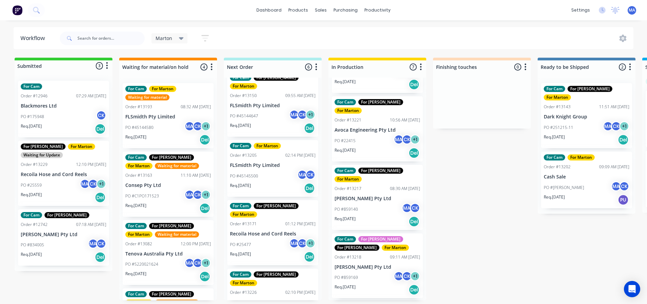
click at [375, 271] on div "PO #859169 MA CK + 1" at bounding box center [378, 277] width 86 height 13
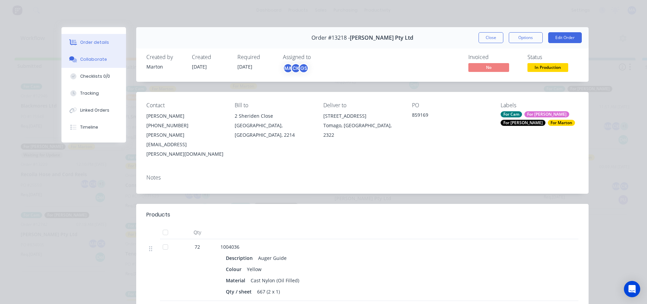
click at [89, 64] on button "Collaborate" at bounding box center [94, 59] width 65 height 17
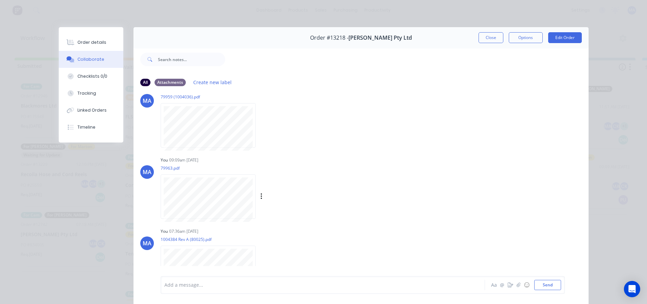
scroll to position [31, 0]
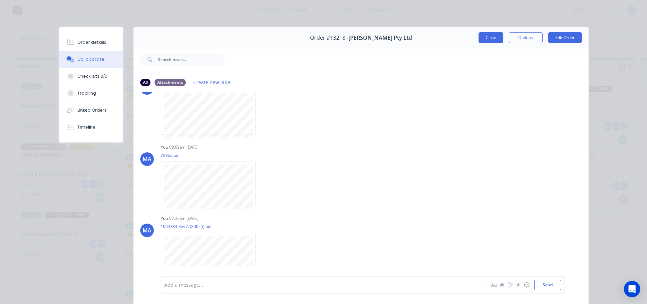
click at [488, 38] on button "Close" at bounding box center [491, 37] width 25 height 11
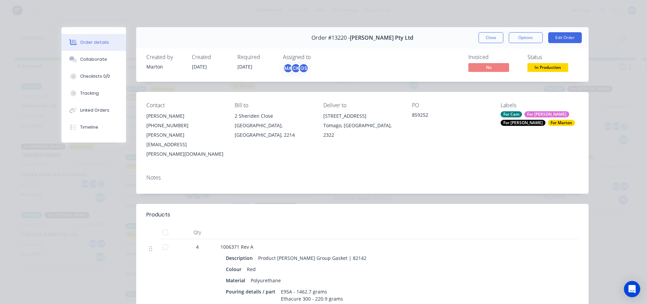
scroll to position [68, 0]
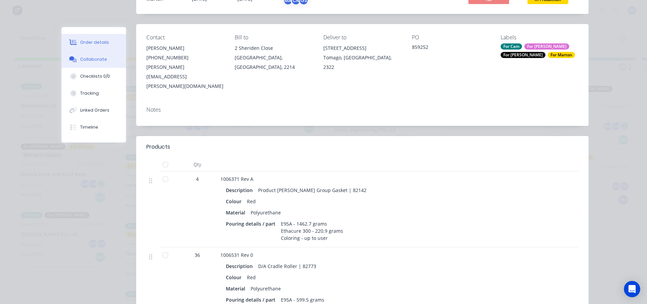
click at [107, 56] on button "Collaborate" at bounding box center [94, 59] width 65 height 17
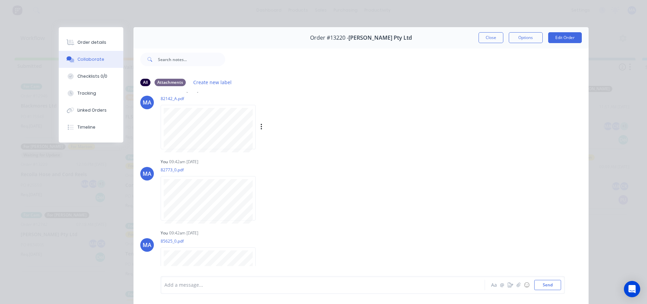
scroll to position [31, 0]
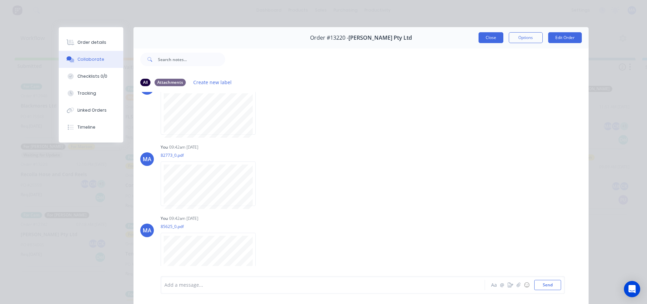
click at [484, 40] on button "Close" at bounding box center [491, 37] width 25 height 11
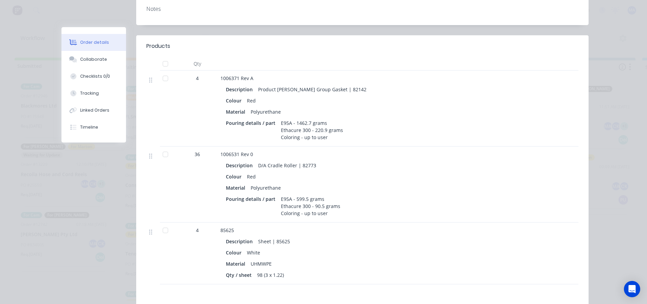
scroll to position [170, 0]
click at [99, 56] on button "Collaborate" at bounding box center [94, 59] width 65 height 17
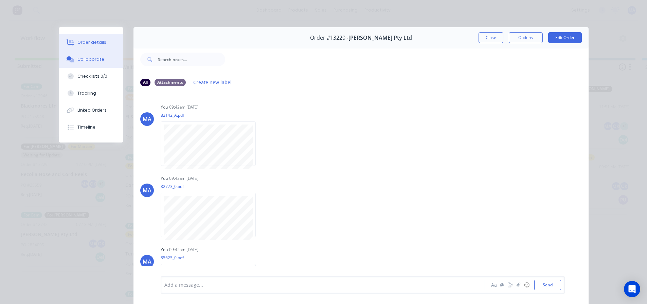
click at [108, 46] on button "Order details" at bounding box center [91, 42] width 65 height 17
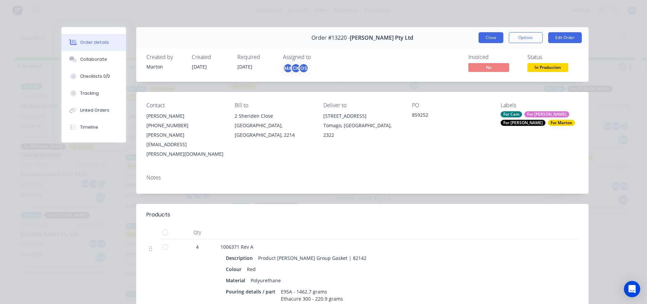
click at [500, 39] on button "Close" at bounding box center [491, 37] width 25 height 11
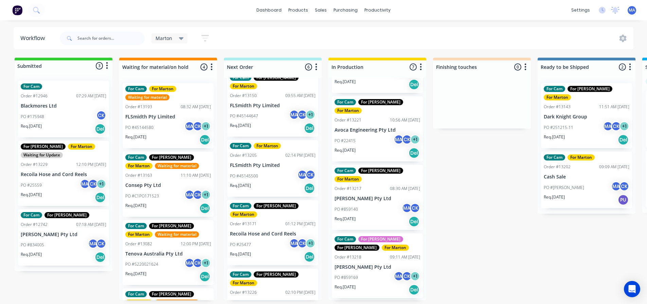
drag, startPoint x: 479, startPoint y: 214, endPoint x: 397, endPoint y: 187, distance: 86.5
click at [479, 214] on div "Submitted 3 Status colour #32CD32 hex #32CD32 Save Cancel Summaries Total order…" at bounding box center [463, 179] width 936 height 243
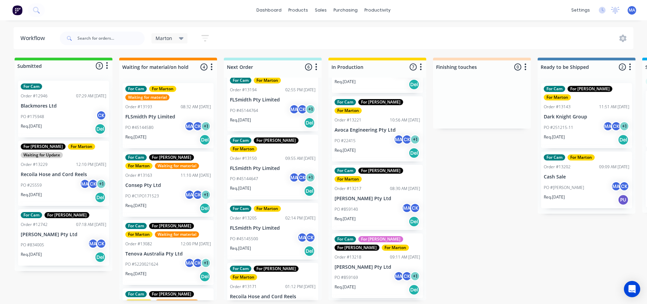
scroll to position [102, 0]
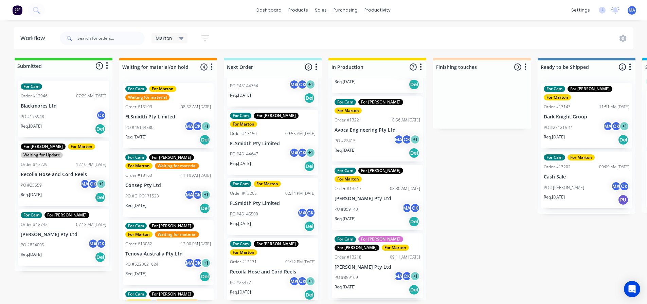
click at [262, 161] on div "Req. [DATE] Del" at bounding box center [273, 167] width 86 height 12
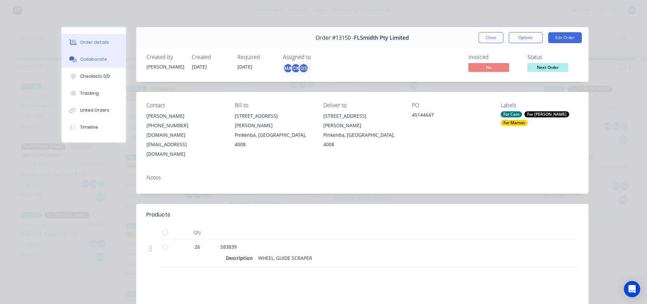
click at [92, 66] on button "Collaborate" at bounding box center [94, 59] width 65 height 17
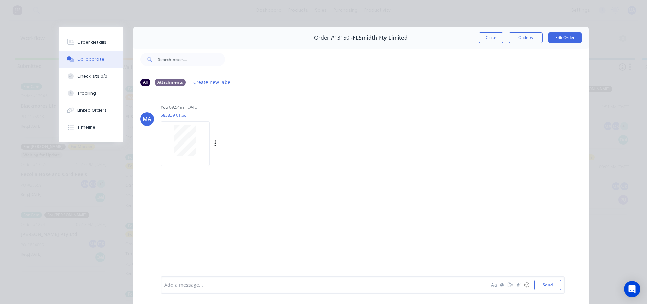
click at [197, 143] on div at bounding box center [185, 140] width 43 height 31
